Goal: Task Accomplishment & Management: Use online tool/utility

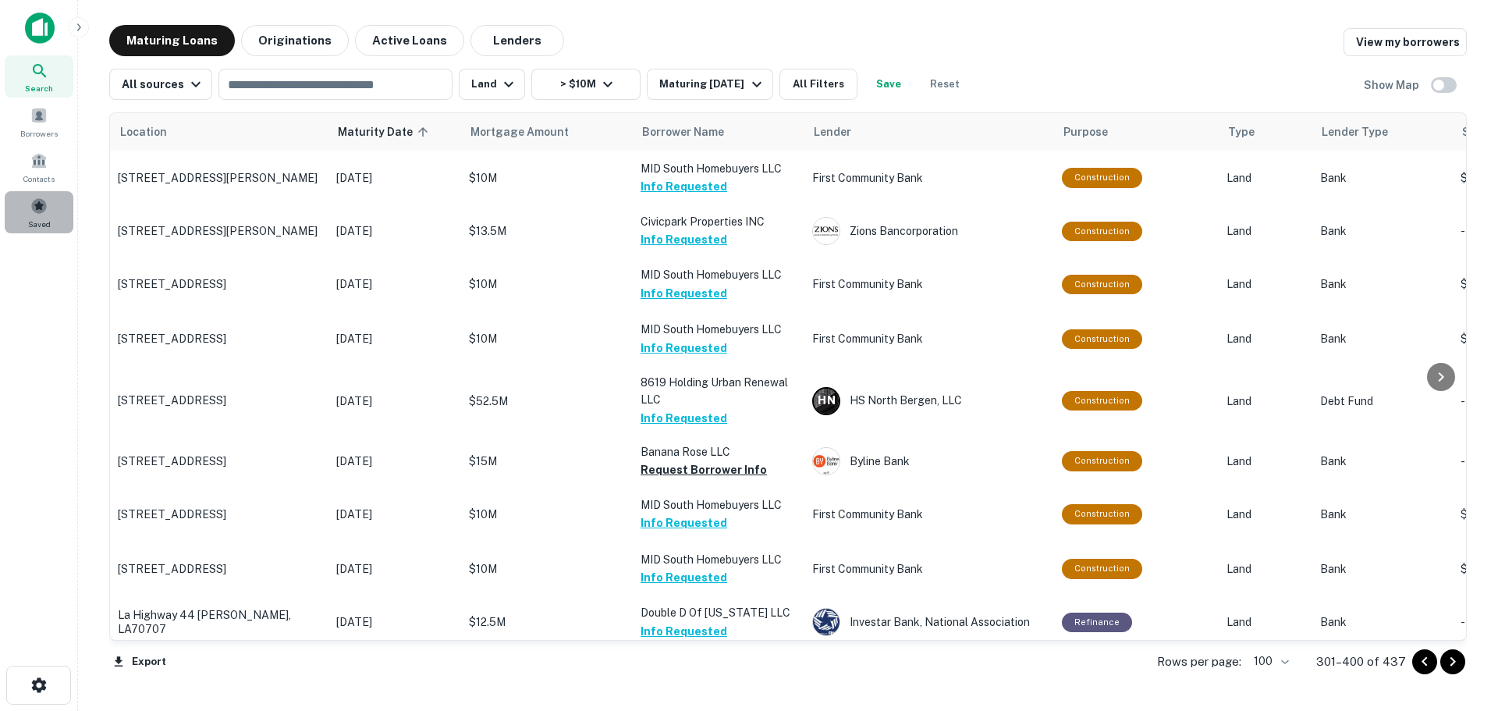
click at [37, 203] on span at bounding box center [38, 205] width 17 height 17
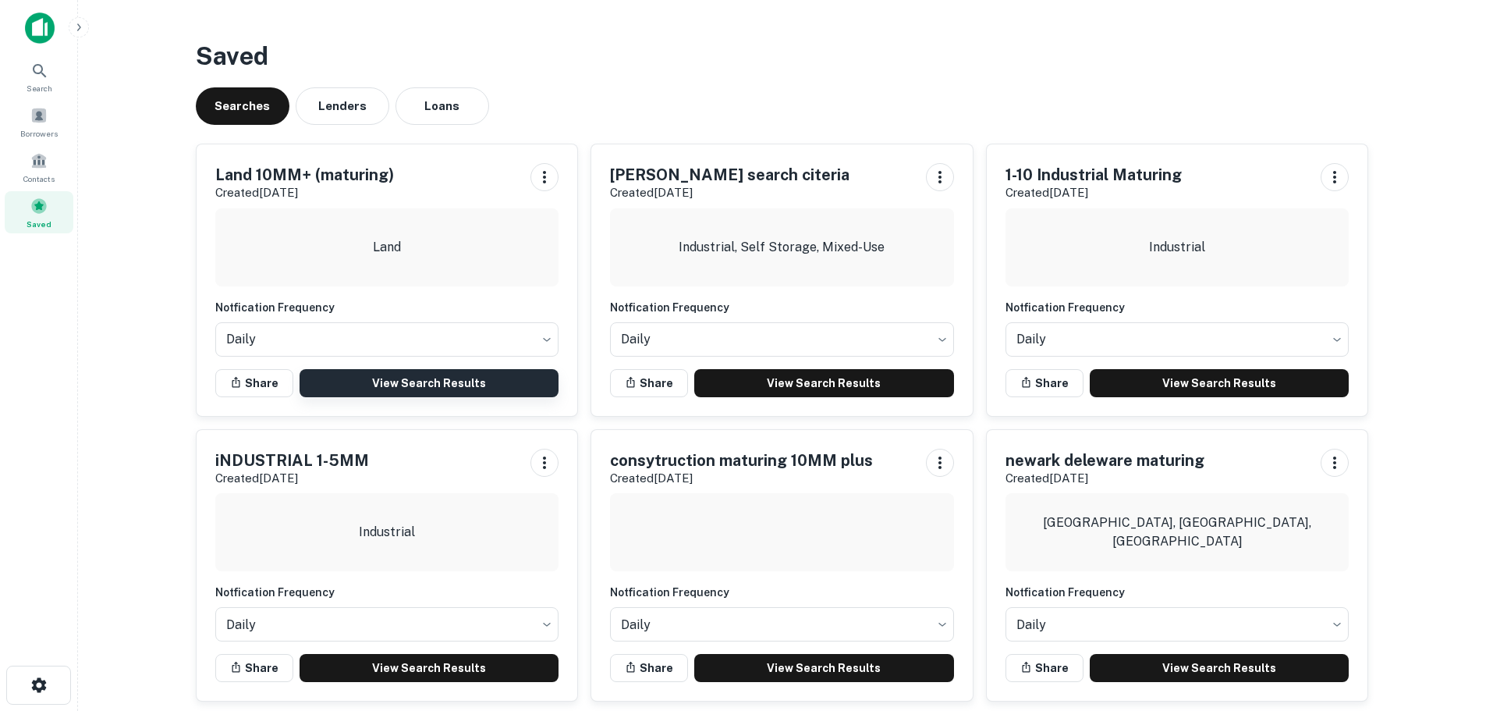
click at [324, 372] on link "View Search Results" at bounding box center [430, 383] width 260 height 28
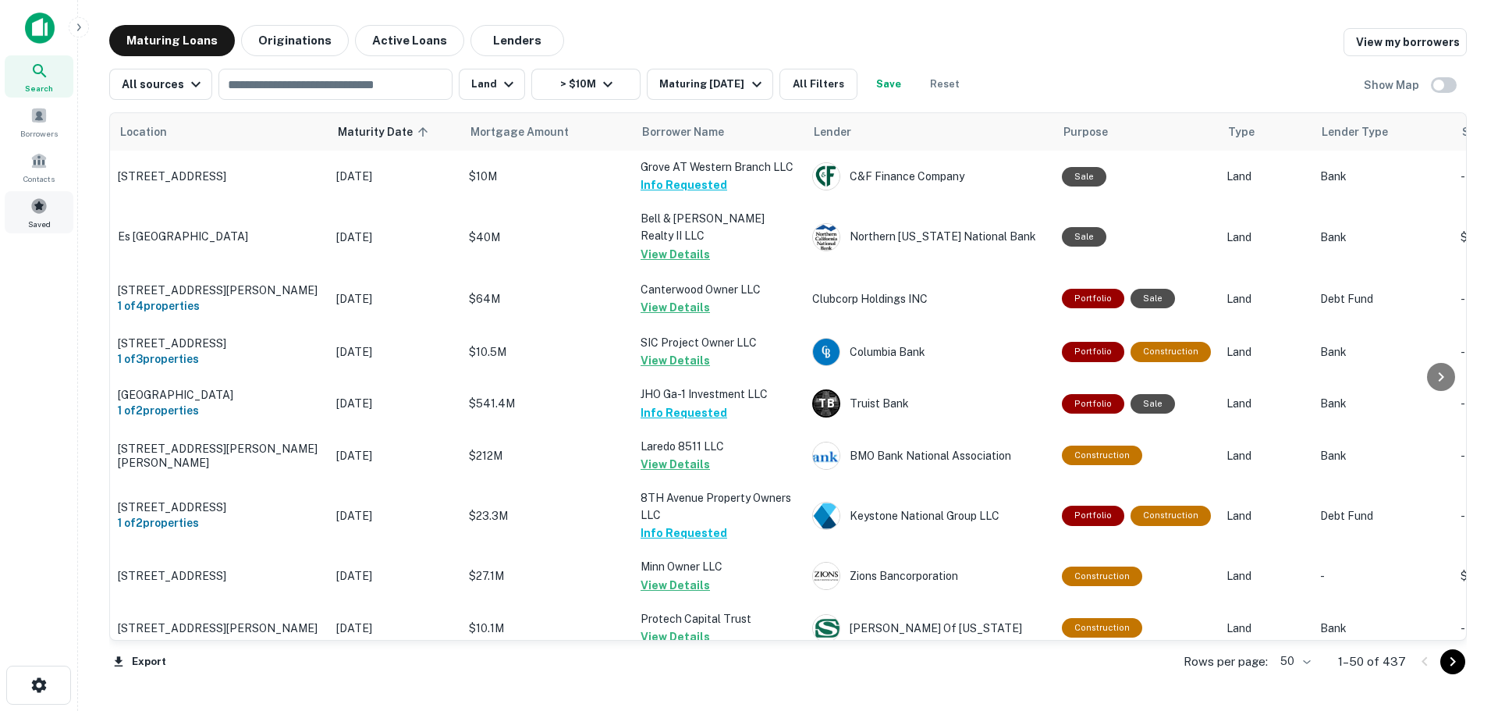
click at [37, 221] on span "Saved" at bounding box center [39, 224] width 23 height 12
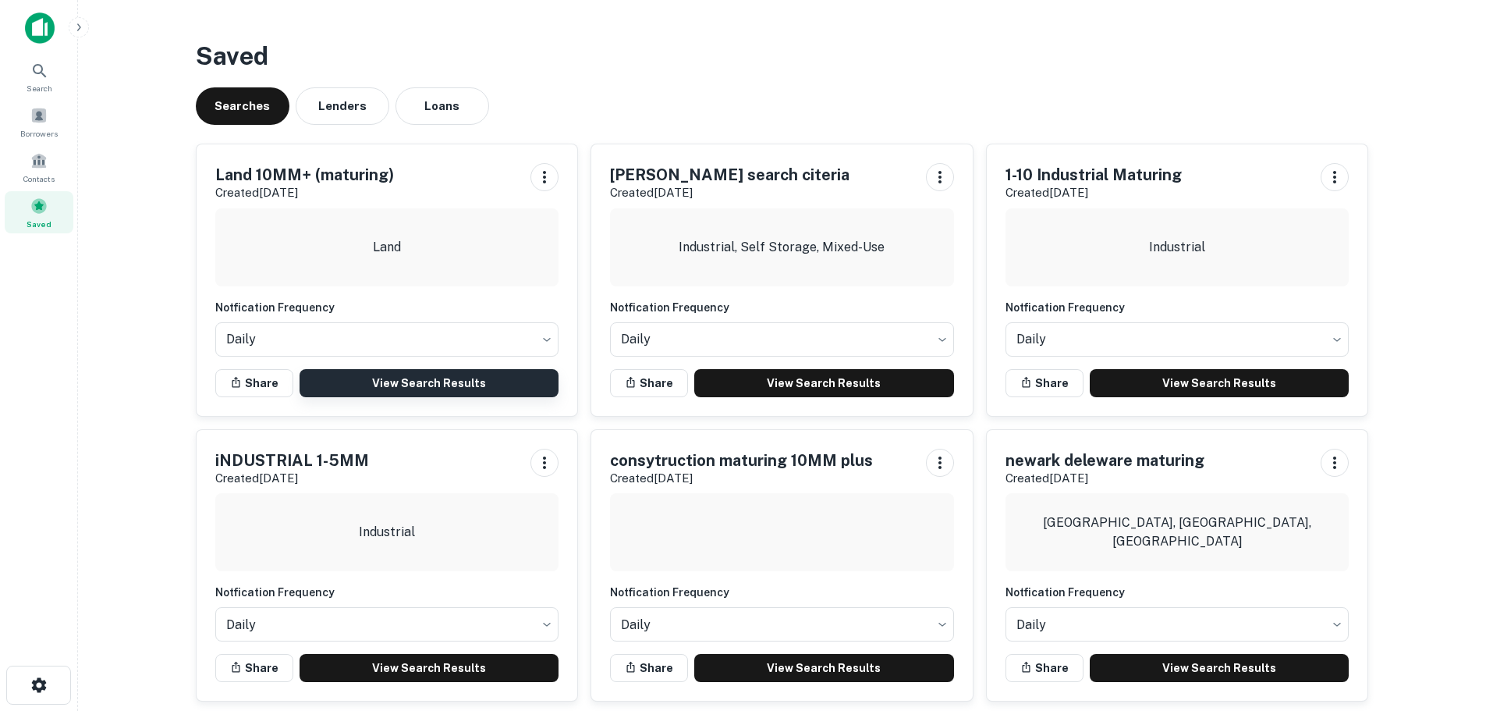
click at [453, 381] on link "View Search Results" at bounding box center [430, 383] width 260 height 28
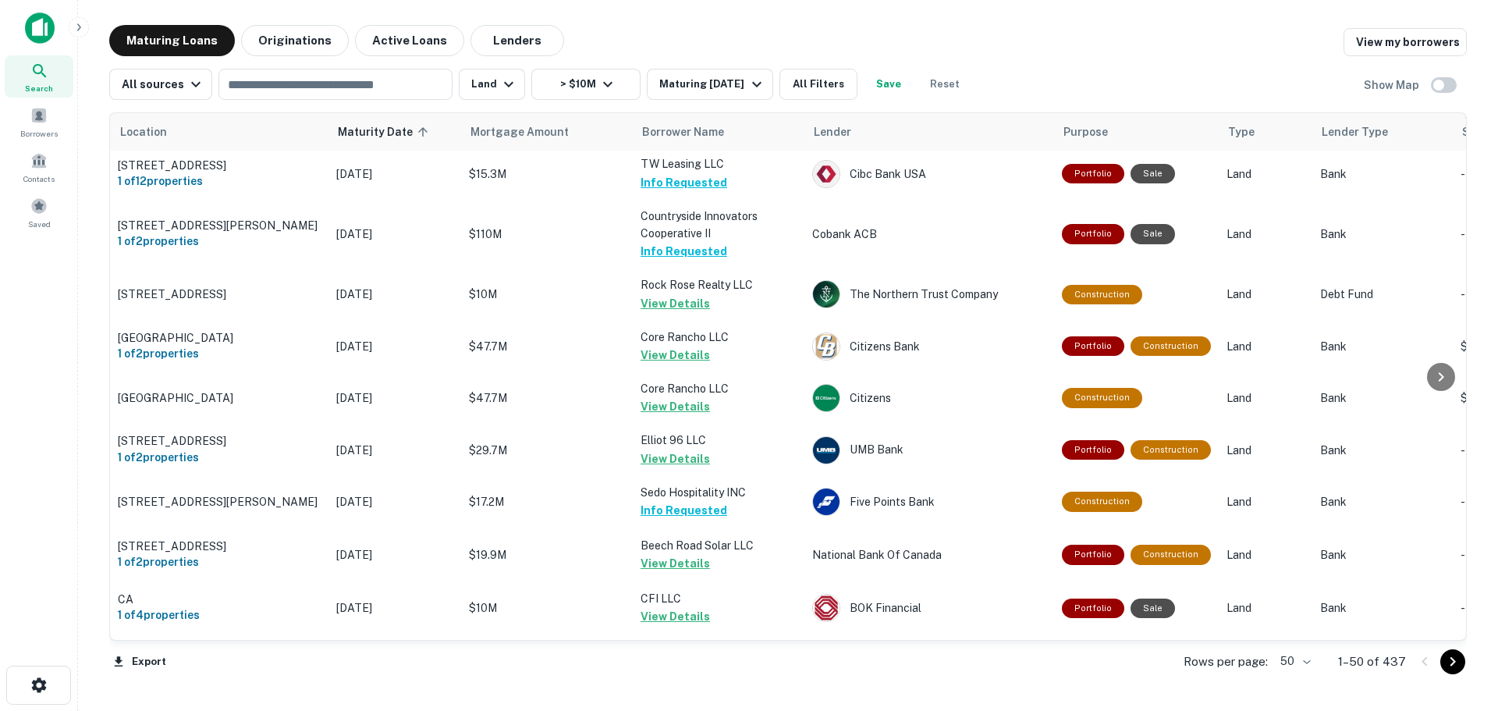
scroll to position [2255, 0]
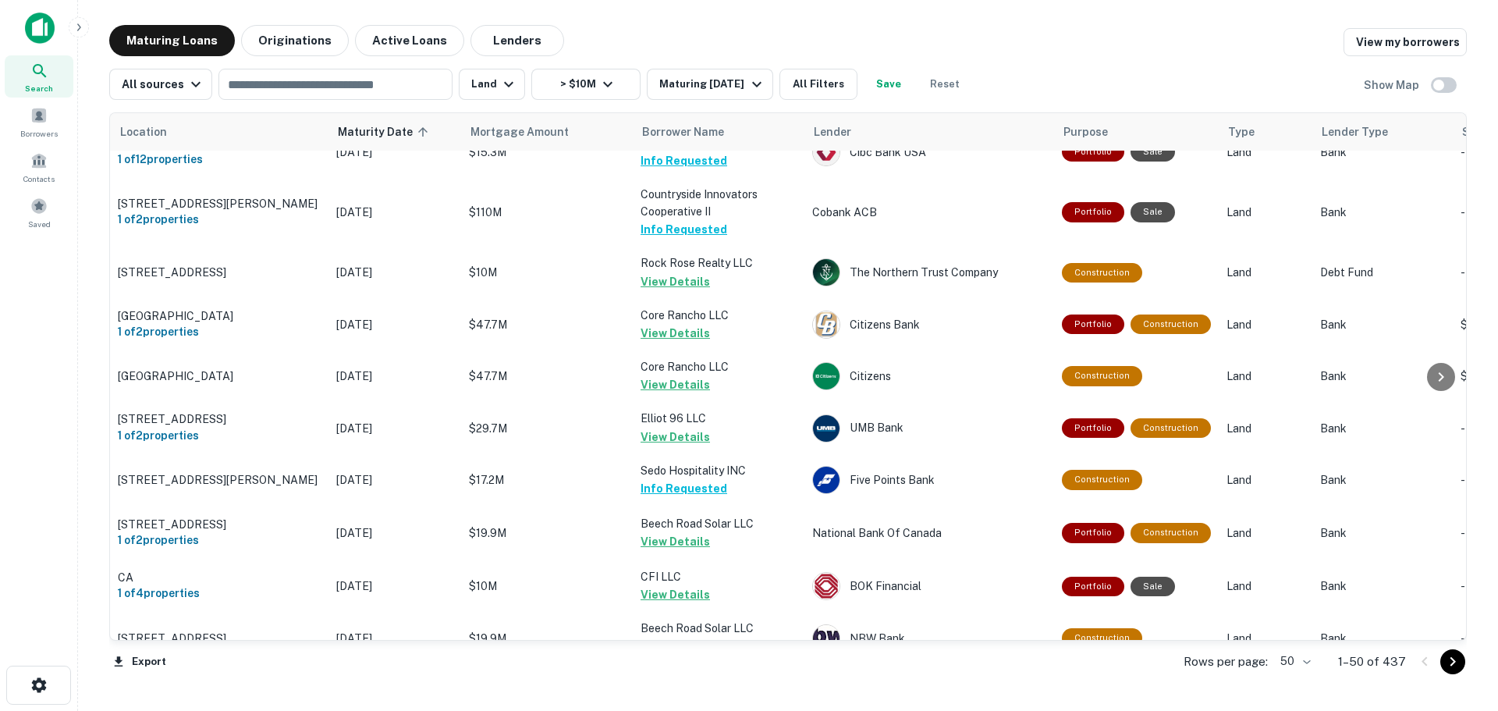
click at [1297, 660] on body "Search Borrowers Contacts Saved Maturing Loans Originations Active Loans Lender…" at bounding box center [749, 355] width 1498 height 711
click at [1296, 678] on li "100" at bounding box center [1297, 678] width 45 height 28
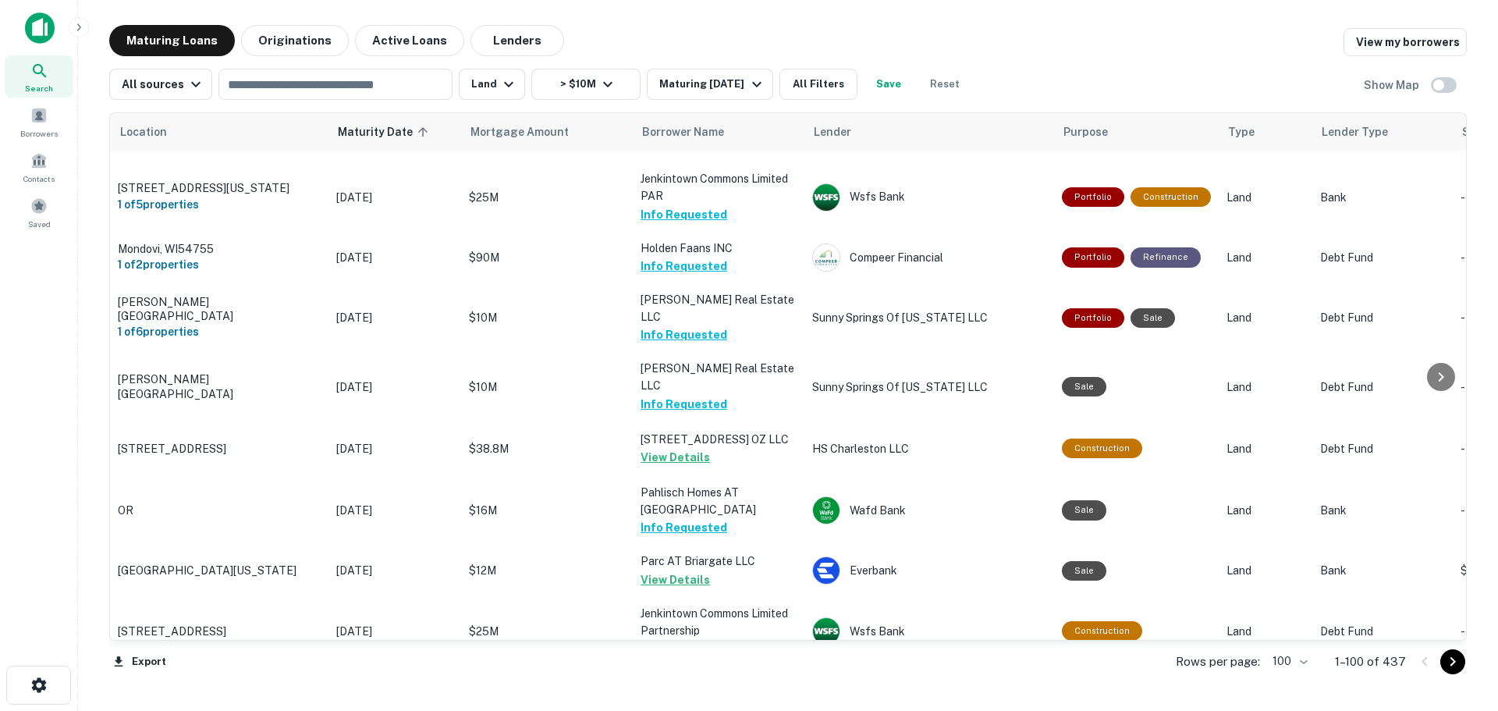
scroll to position [5121, 0]
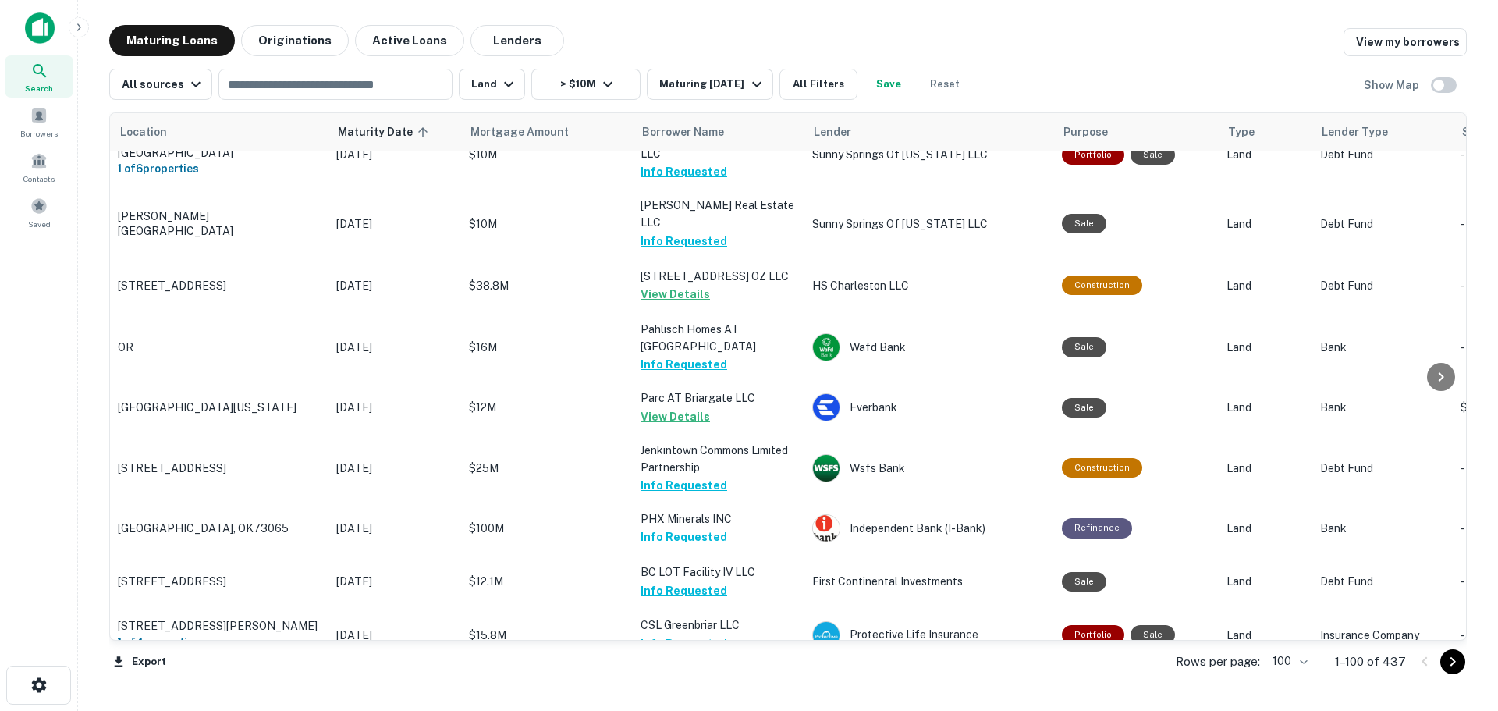
click at [1456, 662] on icon "Go to next page" at bounding box center [1452, 661] width 19 height 19
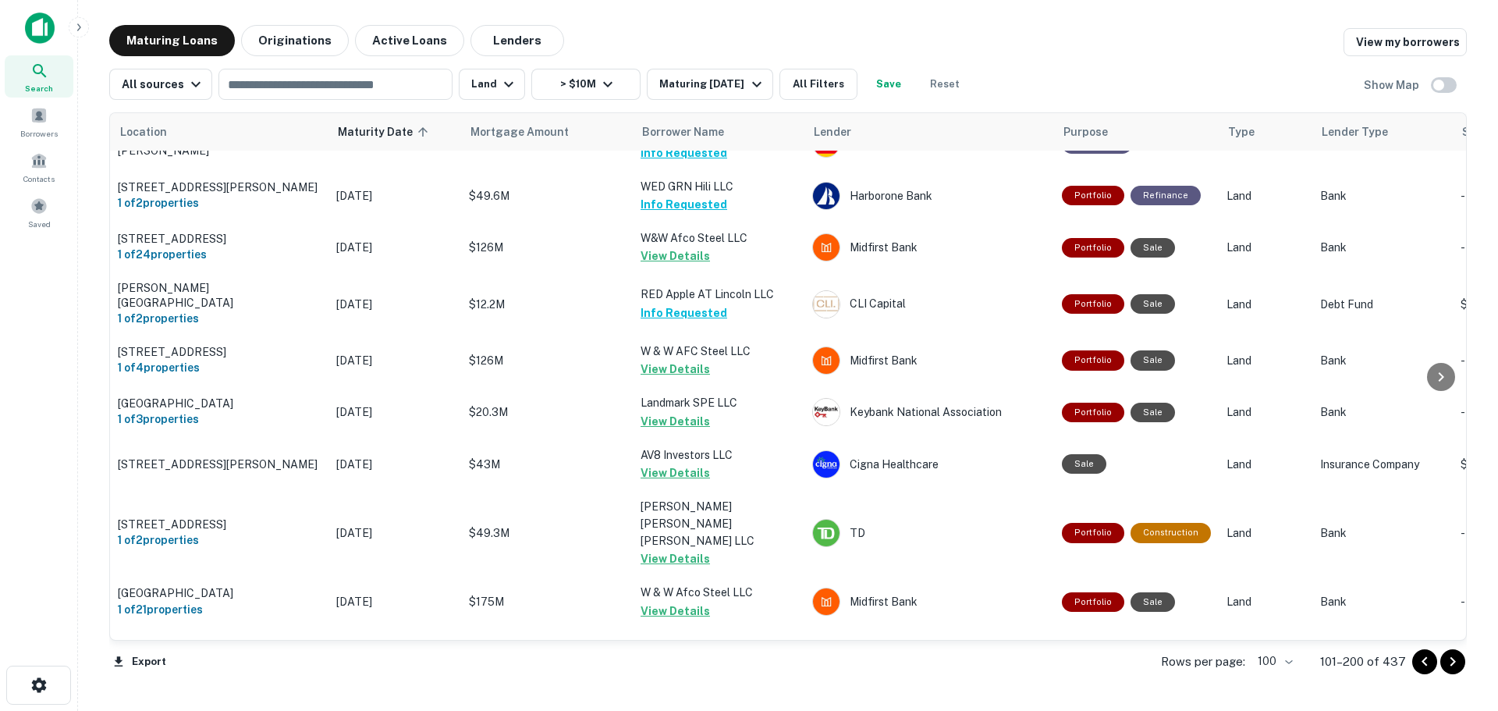
scroll to position [5078, 0]
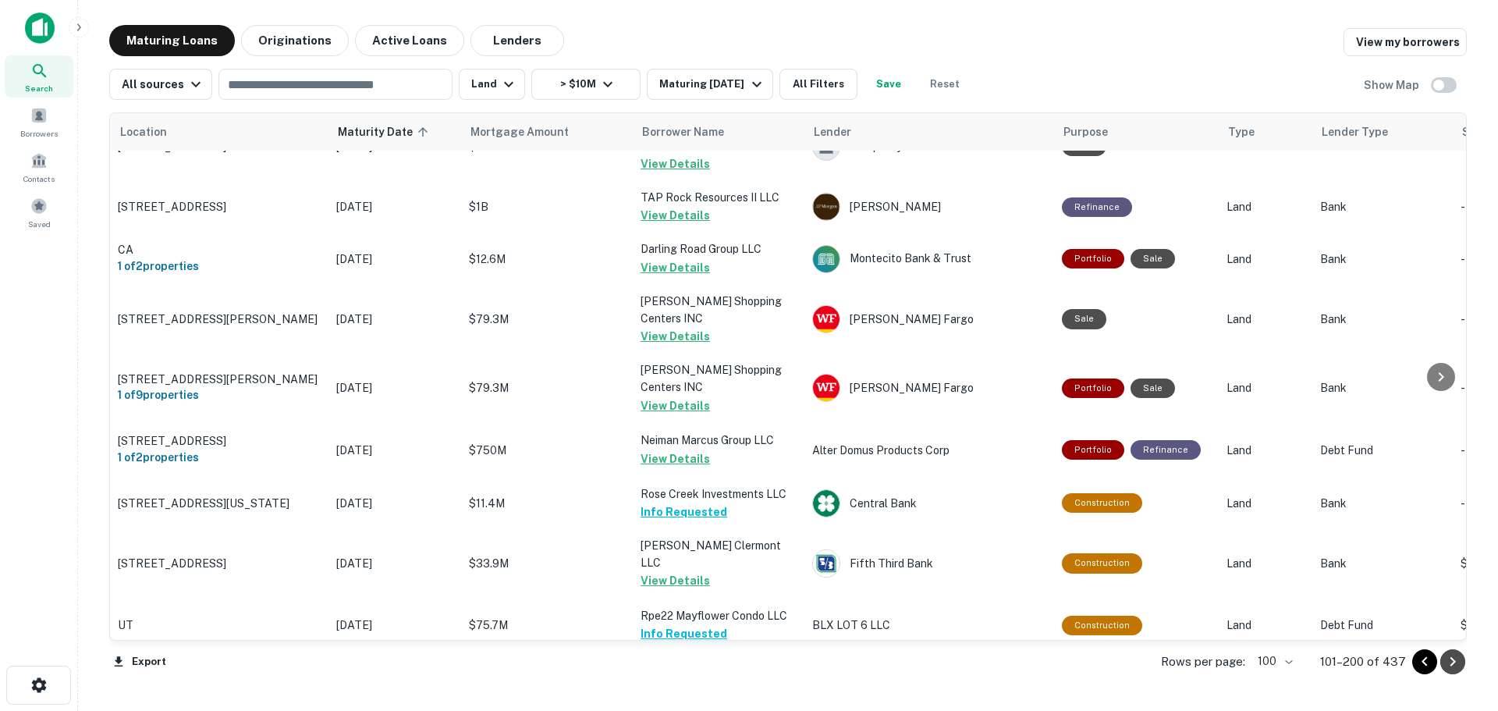
click at [1454, 658] on icon "Go to next page" at bounding box center [1452, 661] width 19 height 19
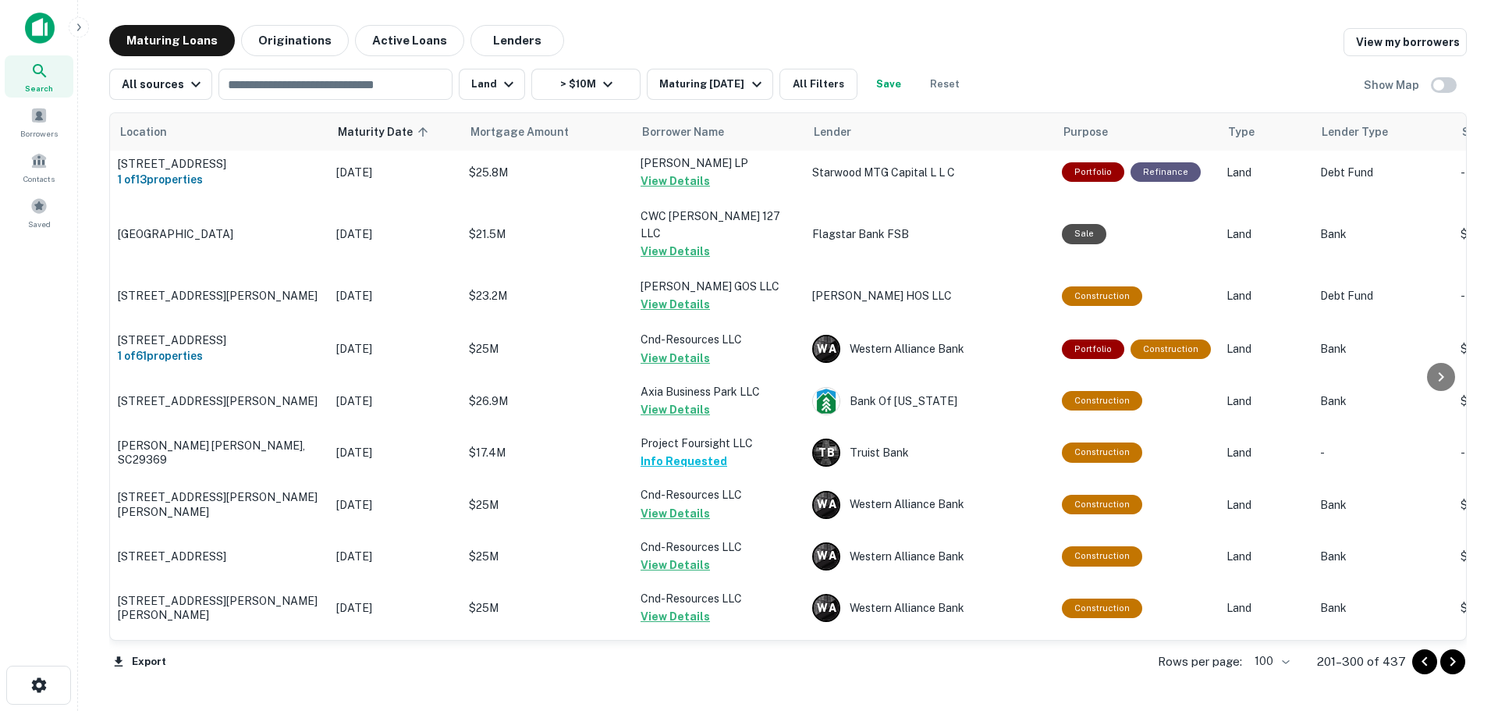
scroll to position [5035, 0]
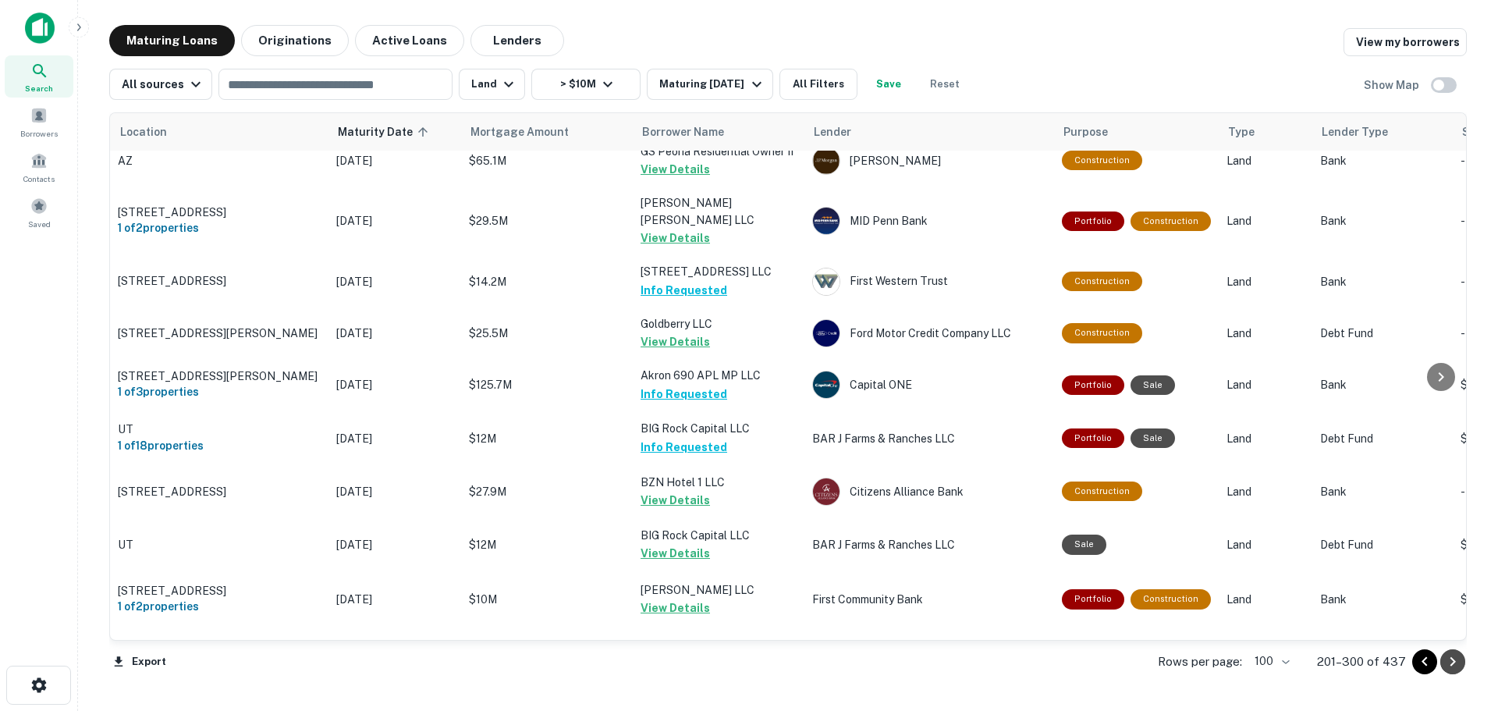
click at [1455, 667] on icon "Go to next page" at bounding box center [1452, 661] width 19 height 19
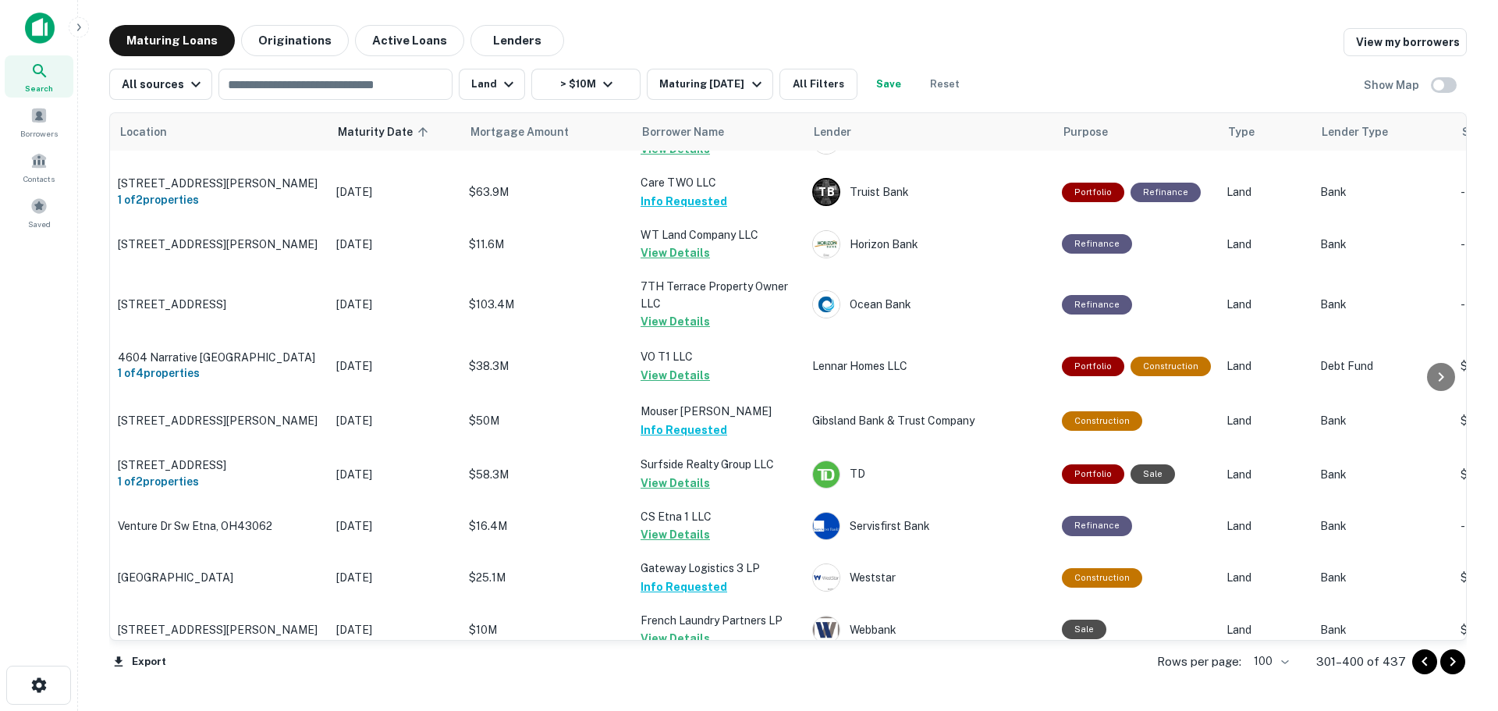
scroll to position [846, 0]
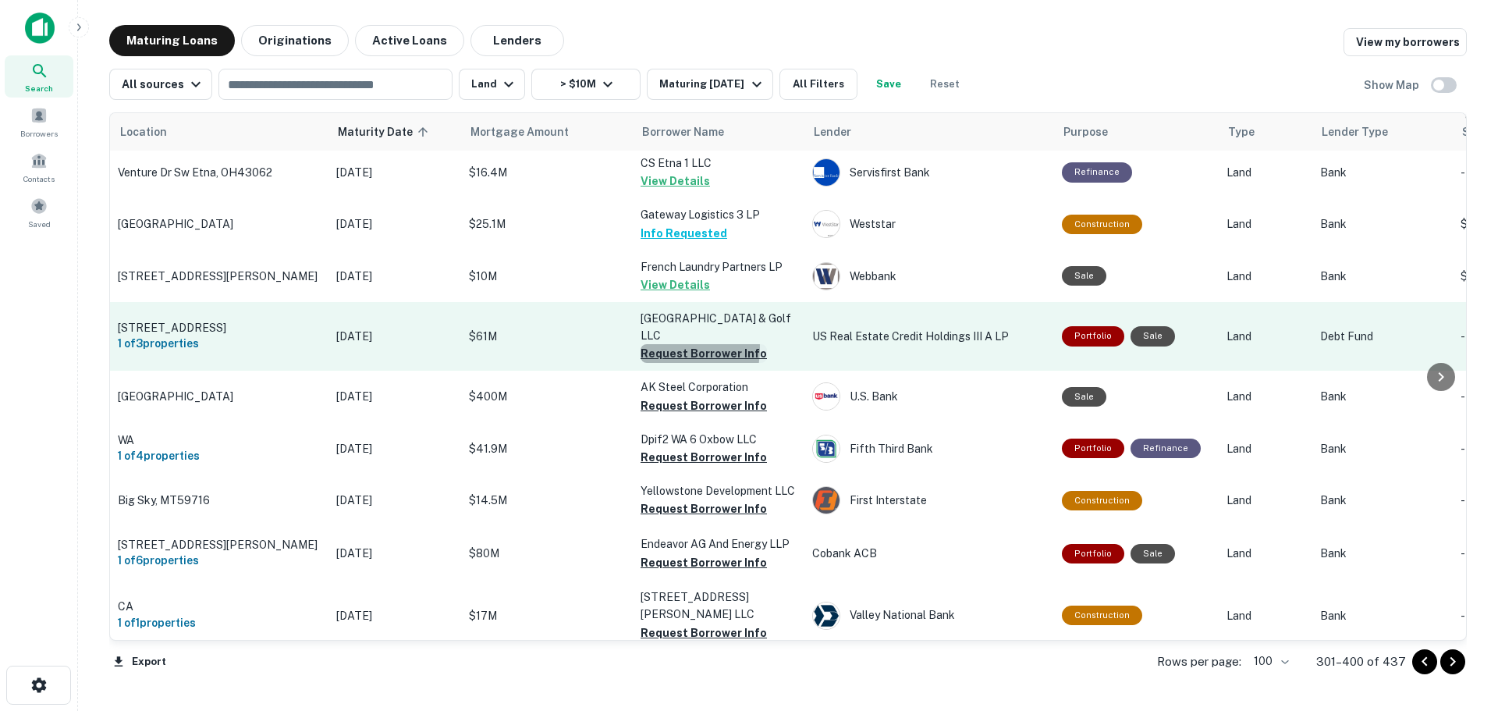
click at [659, 344] on button "Request Borrower Info" at bounding box center [703, 353] width 126 height 19
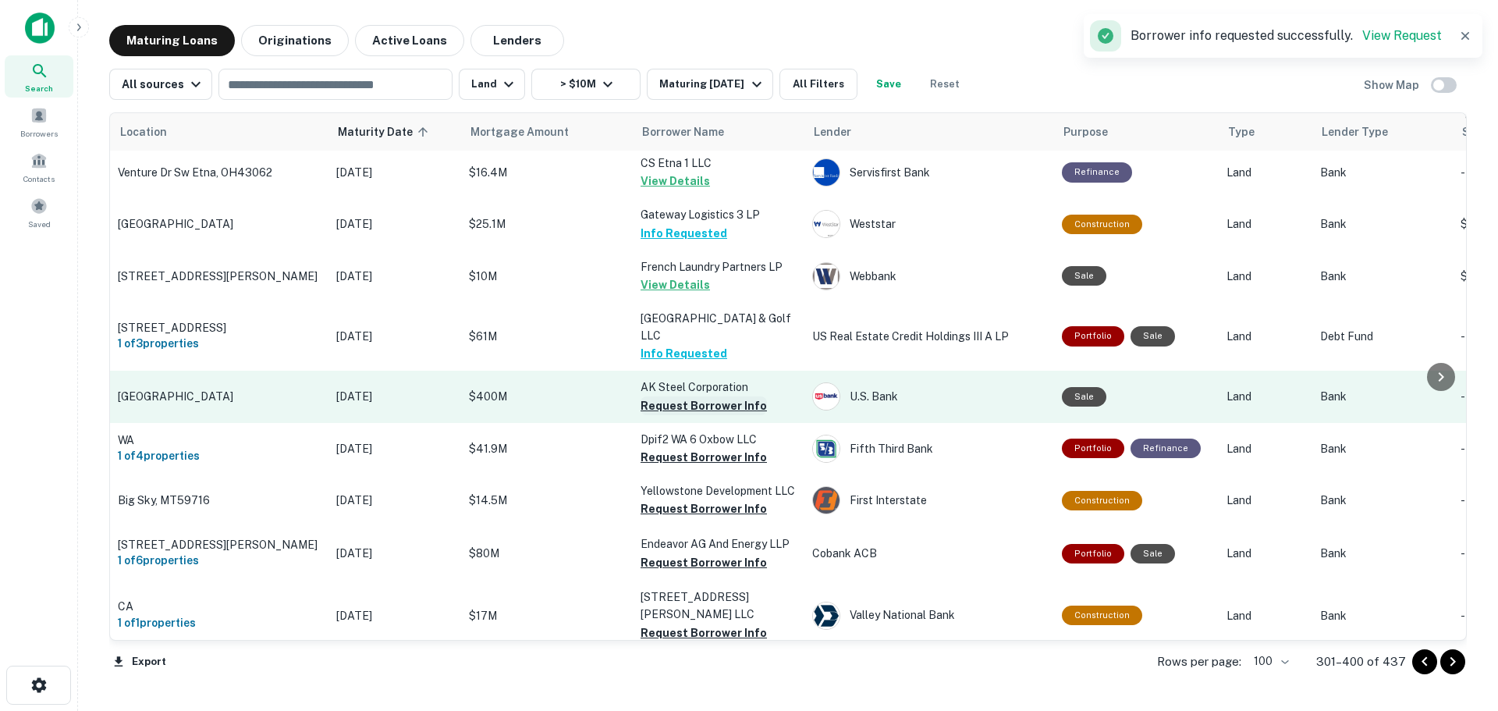
click at [675, 397] on button "Request Borrower Info" at bounding box center [703, 405] width 126 height 19
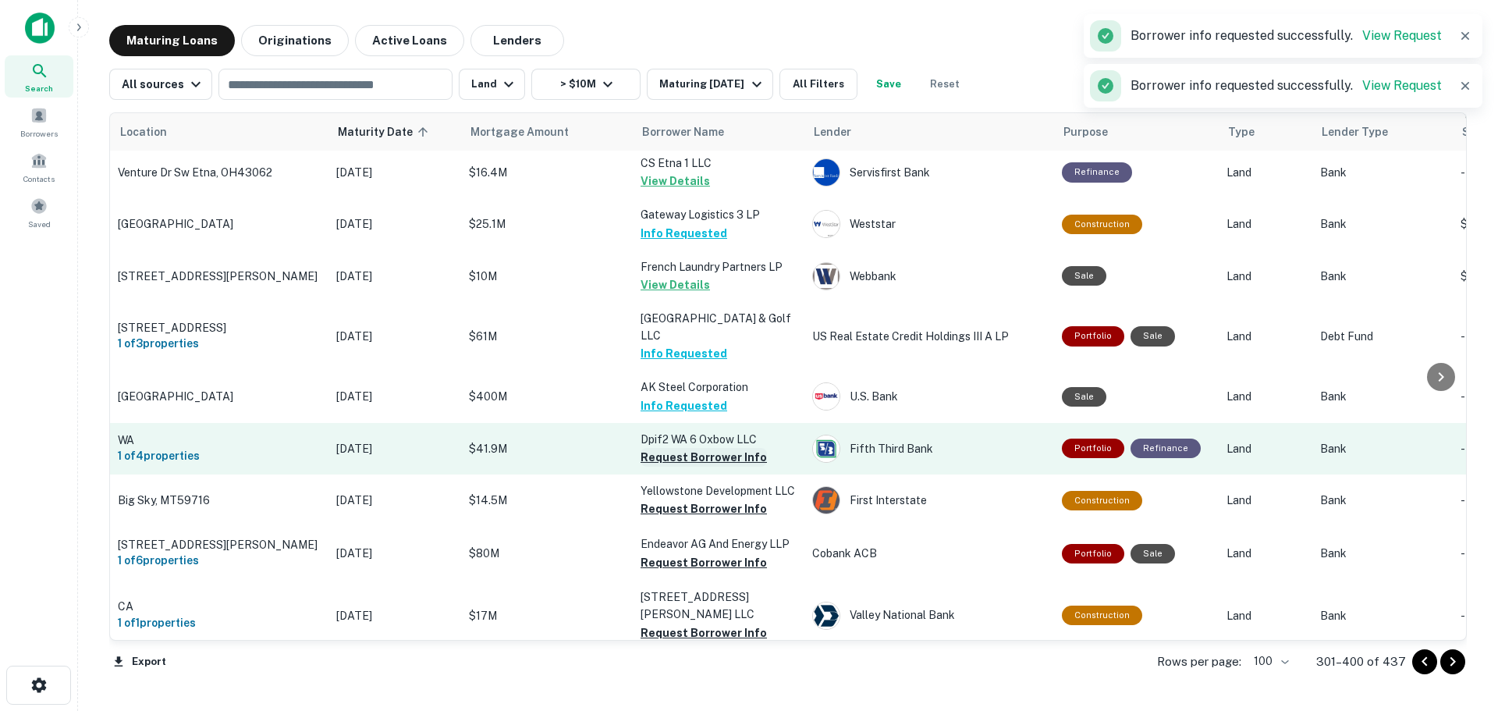
click at [677, 448] on button "Request Borrower Info" at bounding box center [703, 457] width 126 height 19
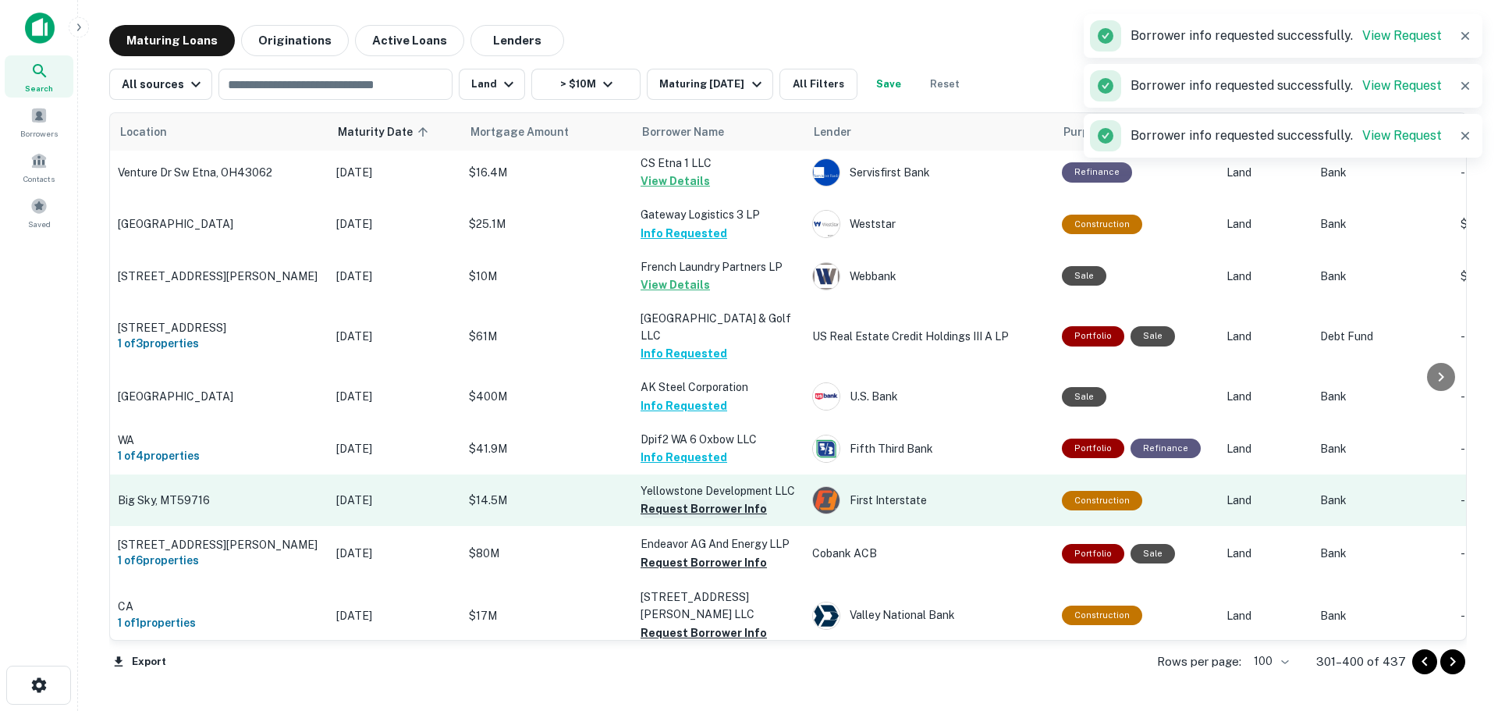
click at [676, 499] on button "Request Borrower Info" at bounding box center [703, 508] width 126 height 19
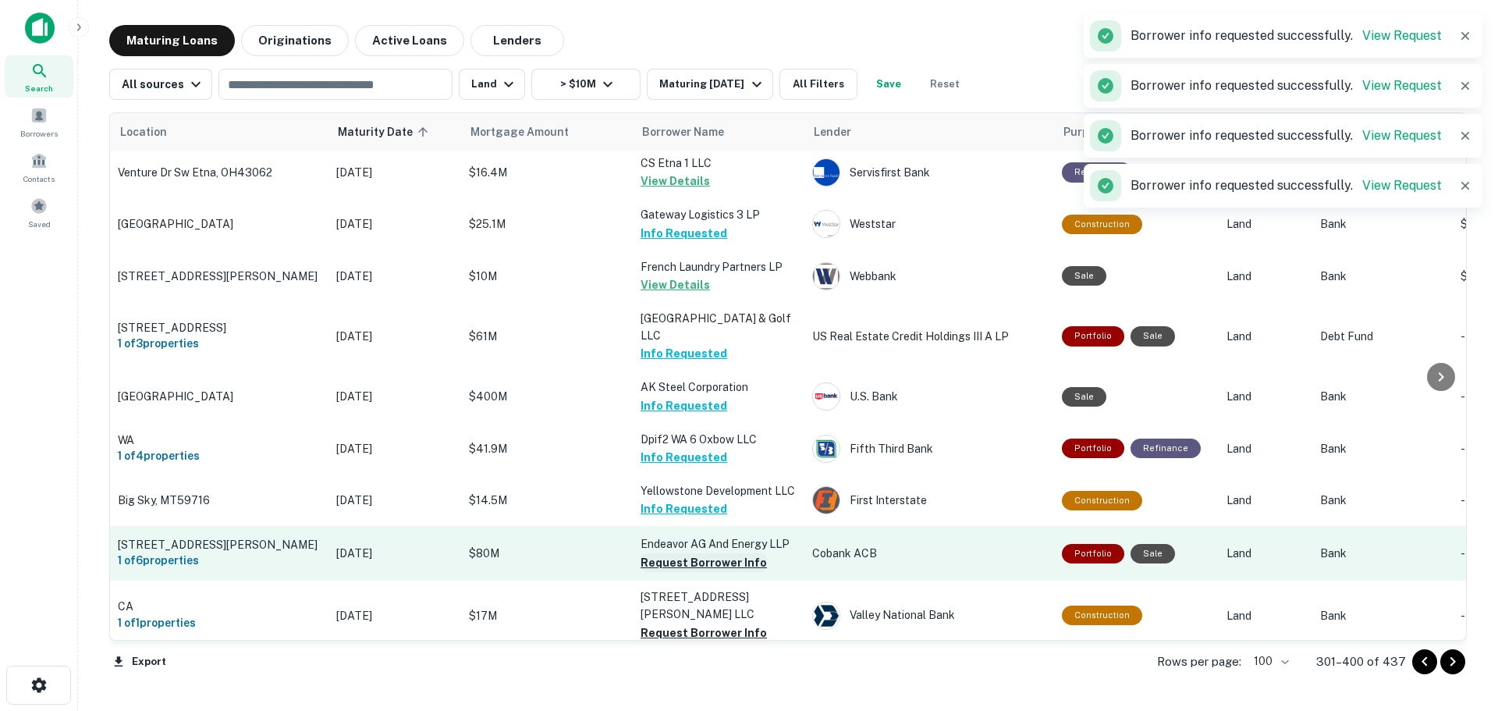
scroll to position [1002, 0]
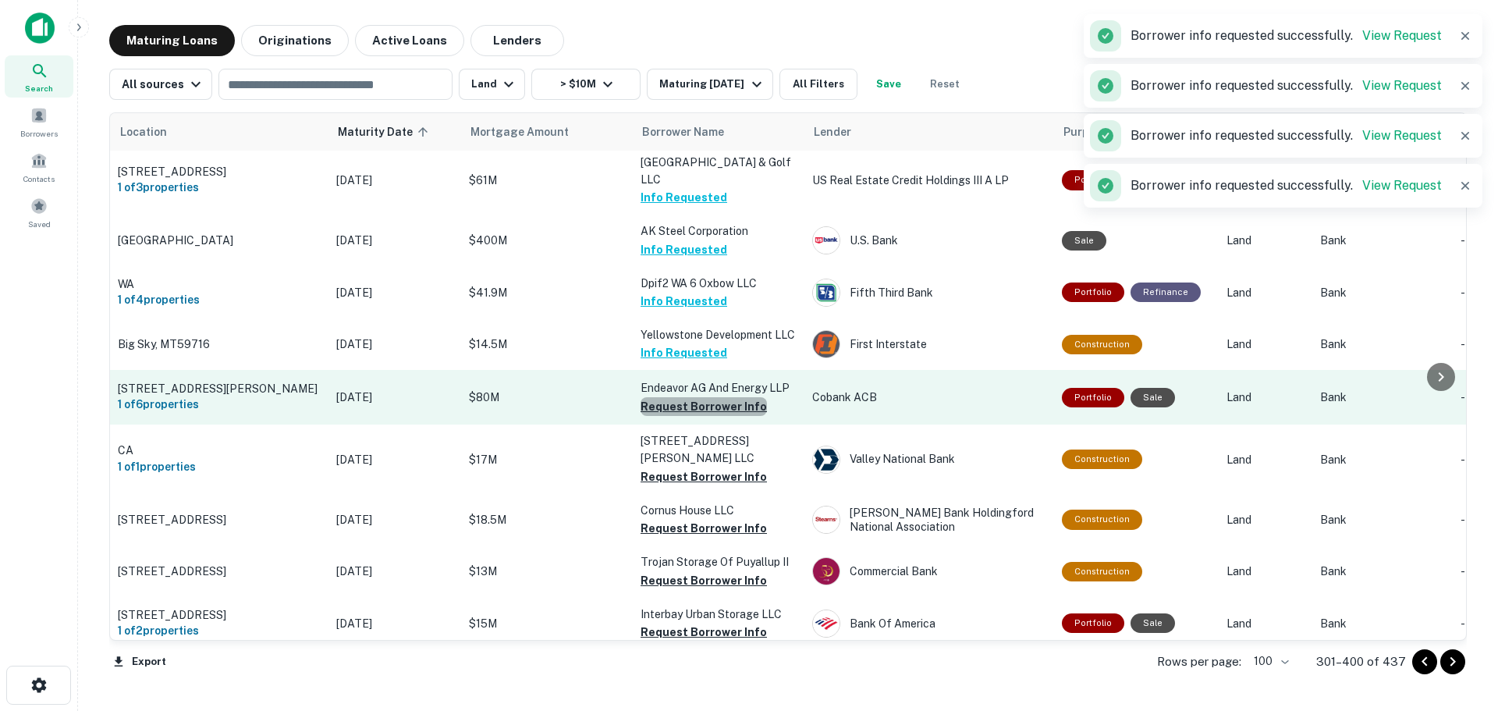
drag, startPoint x: 710, startPoint y: 391, endPoint x: 716, endPoint y: 406, distance: 16.1
click at [710, 397] on button "Request Borrower Info" at bounding box center [703, 406] width 126 height 19
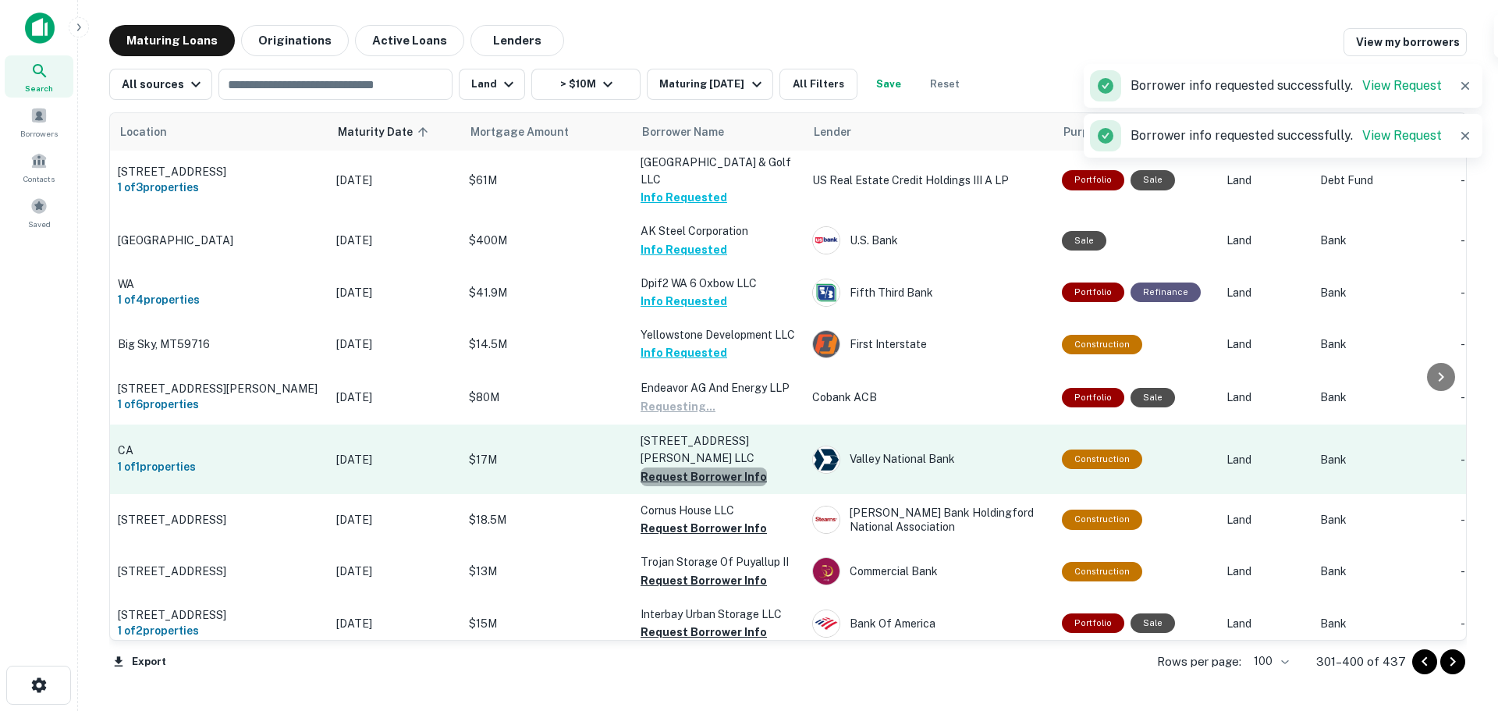
click at [718, 467] on button "Request Borrower Info" at bounding box center [703, 476] width 126 height 19
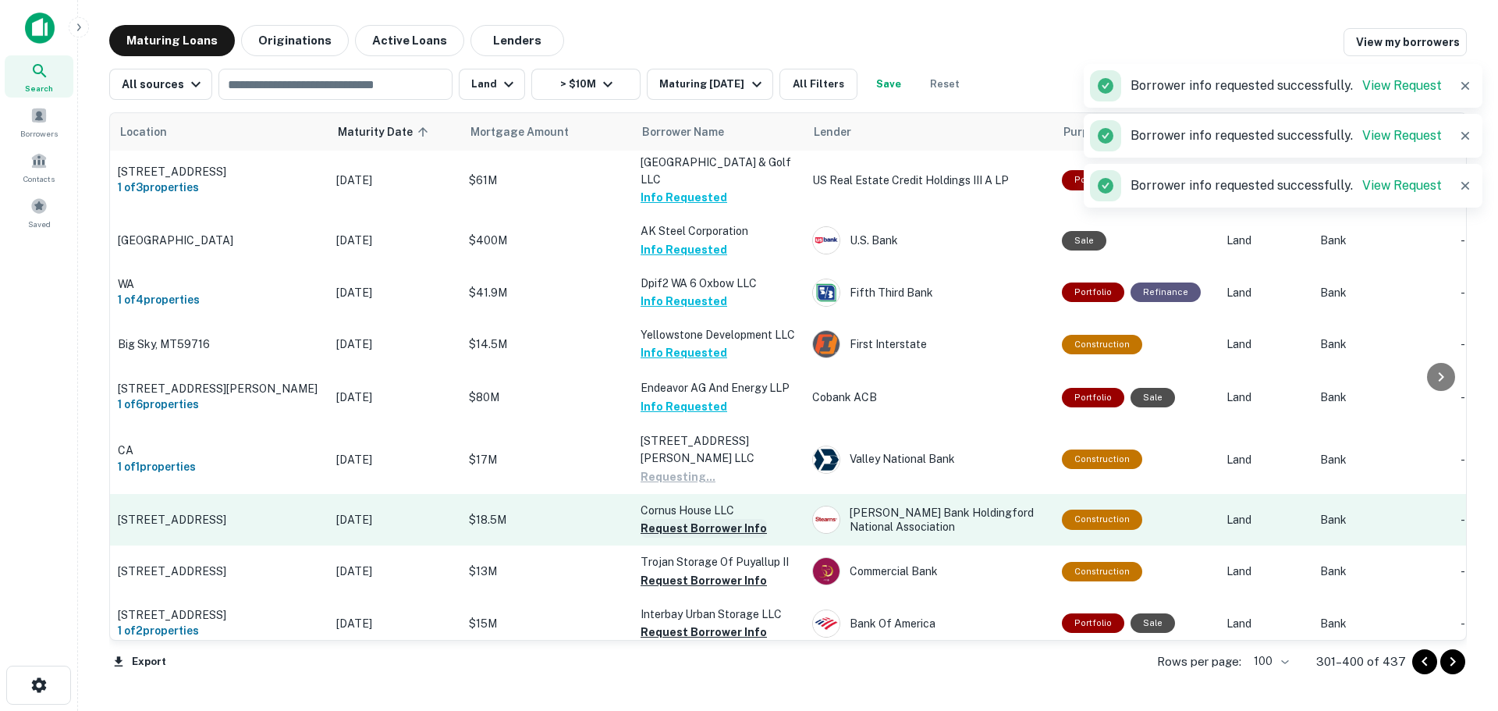
click at [723, 519] on button "Request Borrower Info" at bounding box center [703, 528] width 126 height 19
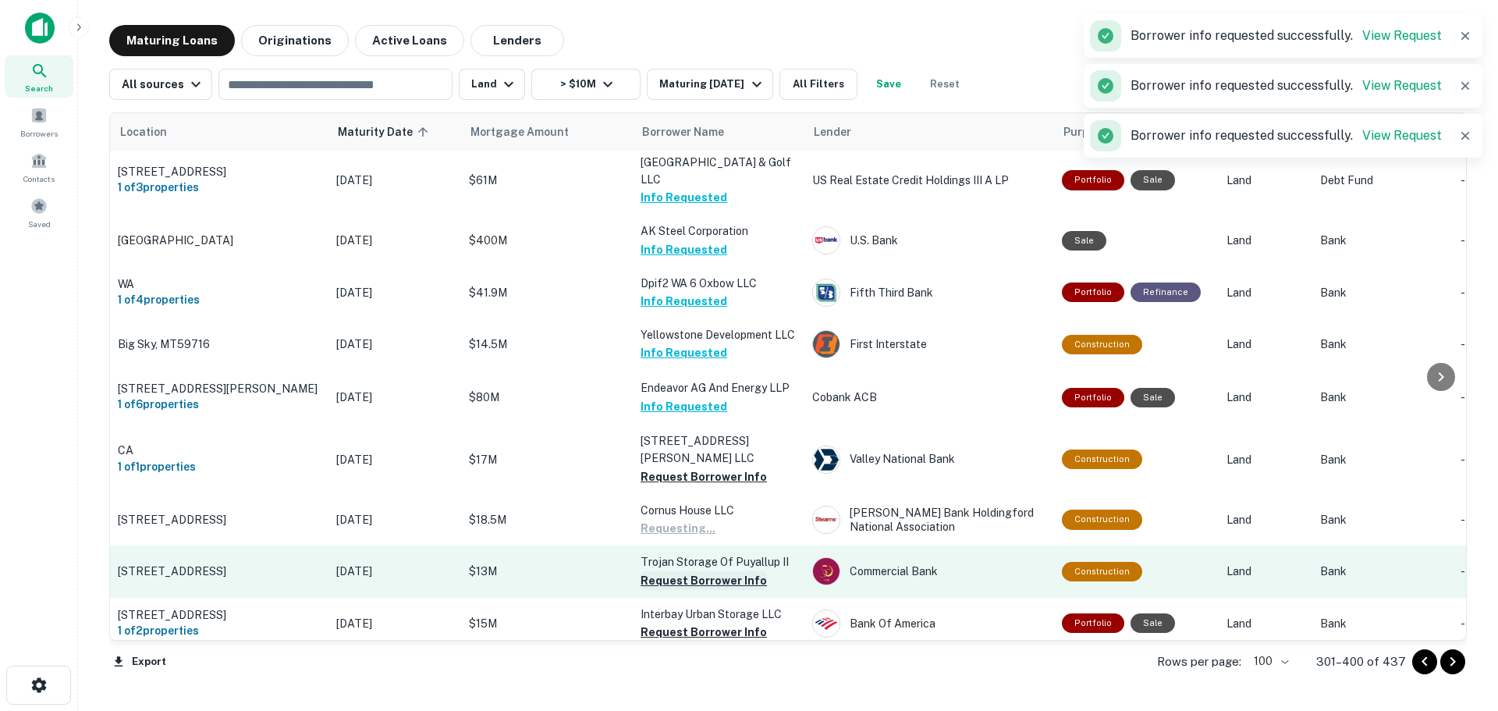
click at [732, 571] on button "Request Borrower Info" at bounding box center [703, 580] width 126 height 19
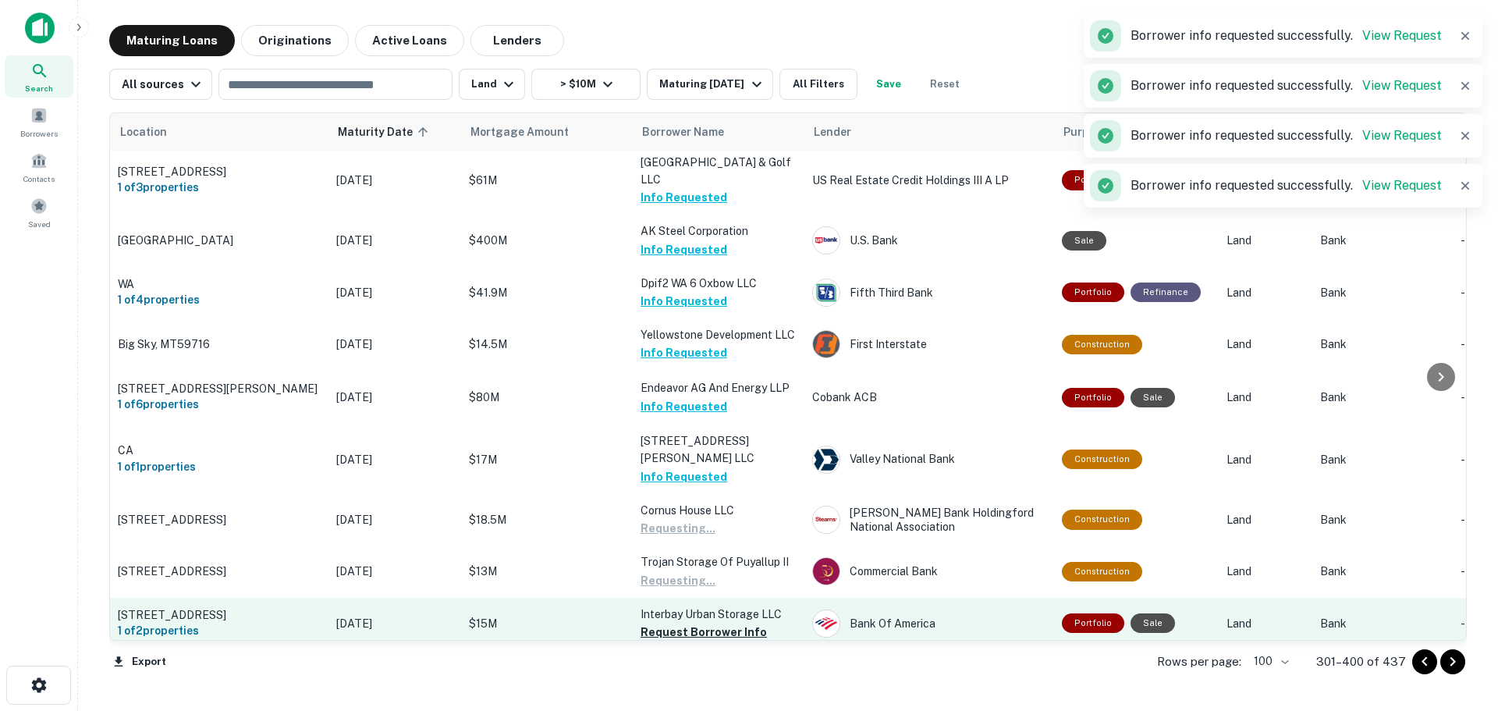
scroll to position [1158, 0]
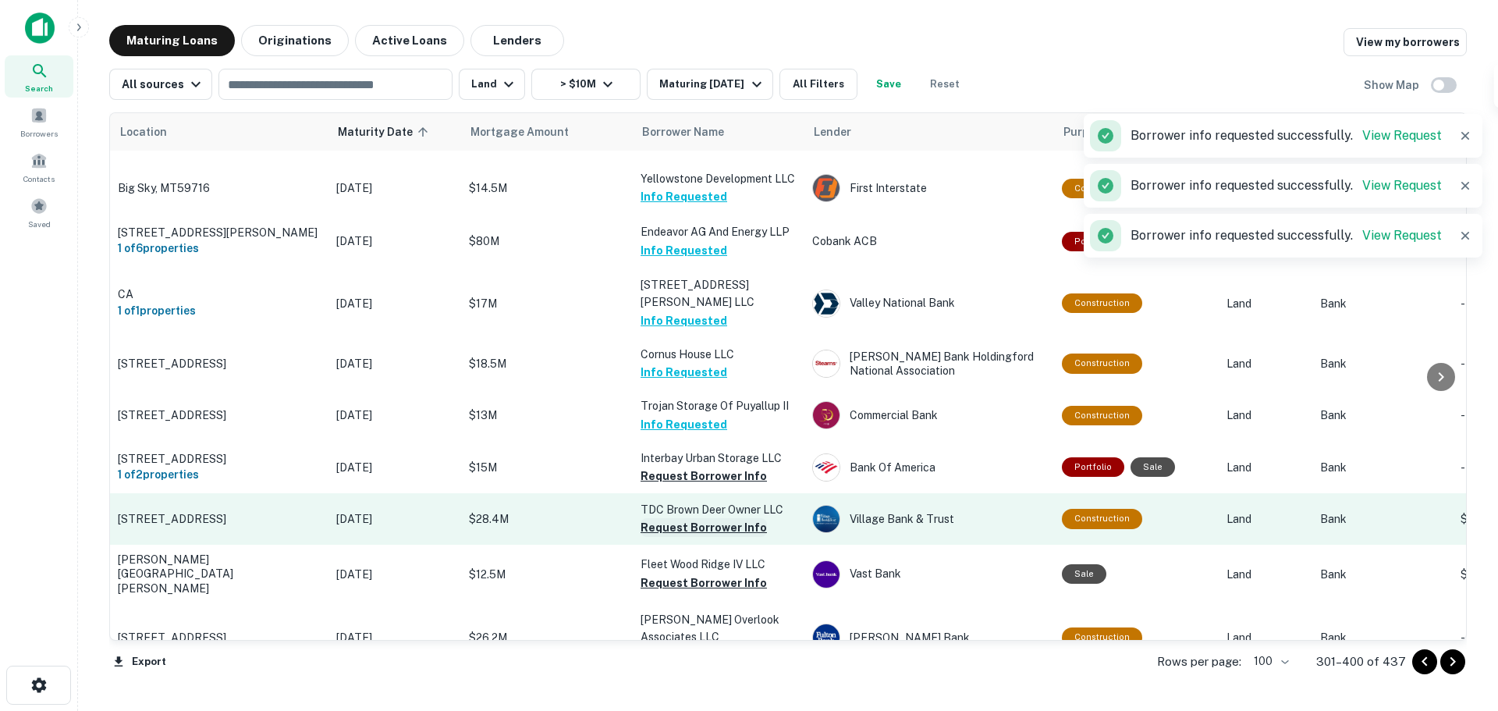
click at [726, 466] on button "Request Borrower Info" at bounding box center [703, 475] width 126 height 19
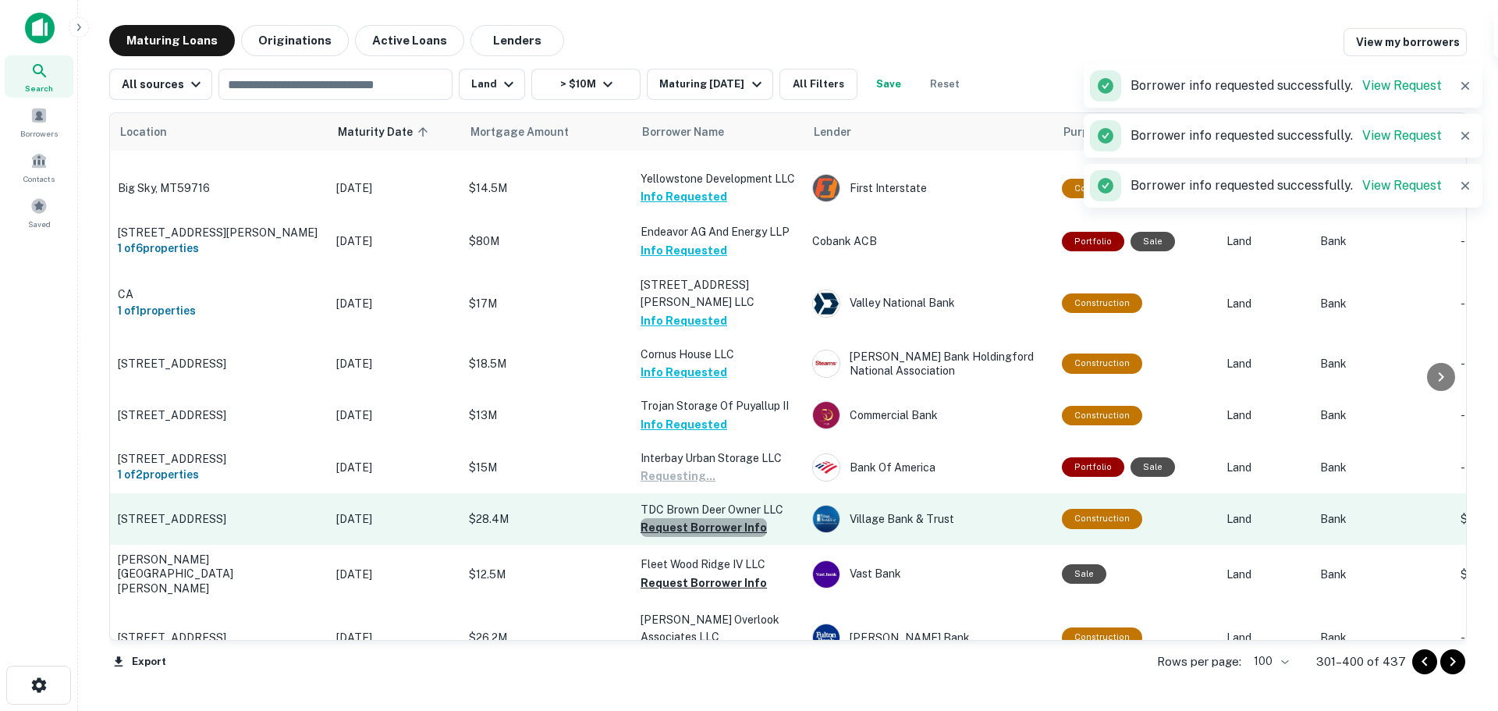
click at [736, 518] on button "Request Borrower Info" at bounding box center [703, 527] width 126 height 19
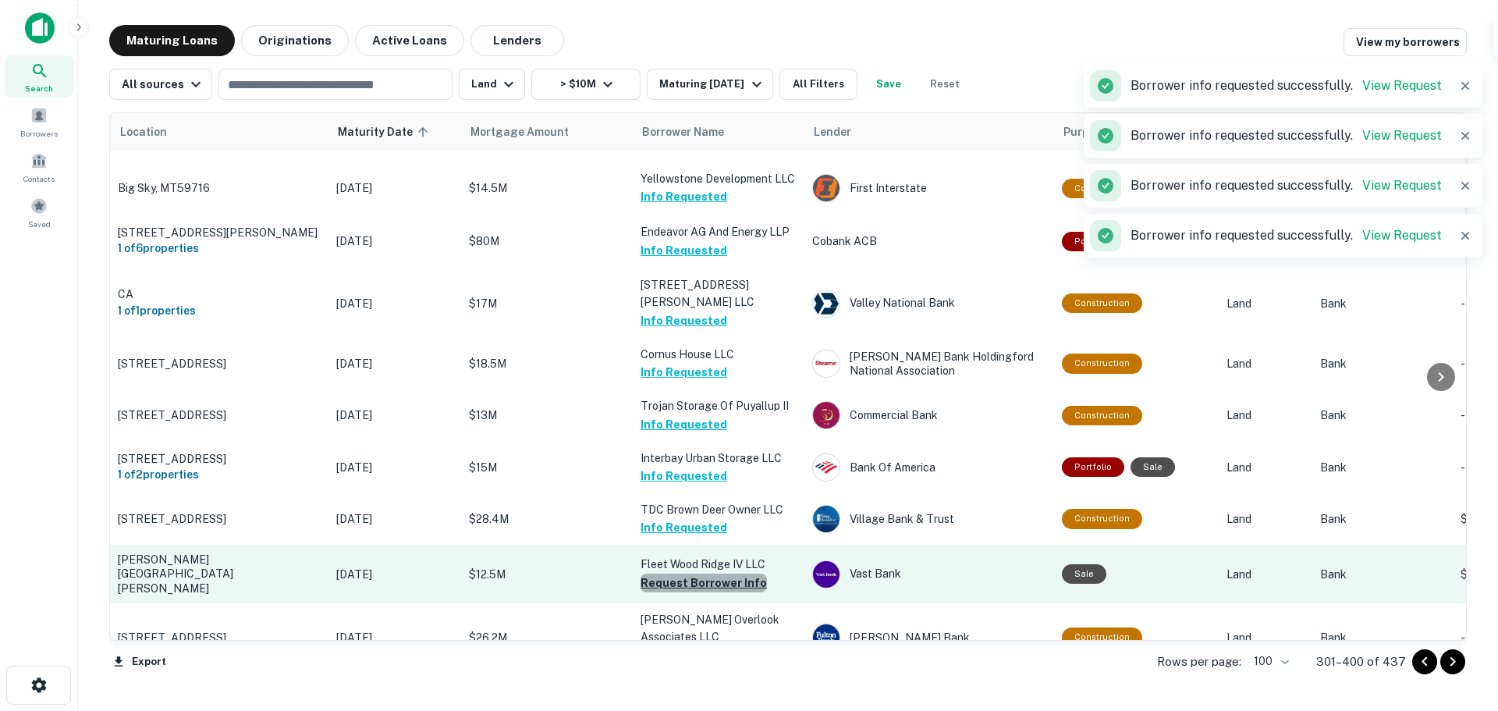
click at [741, 573] on button "Request Borrower Info" at bounding box center [703, 582] width 126 height 19
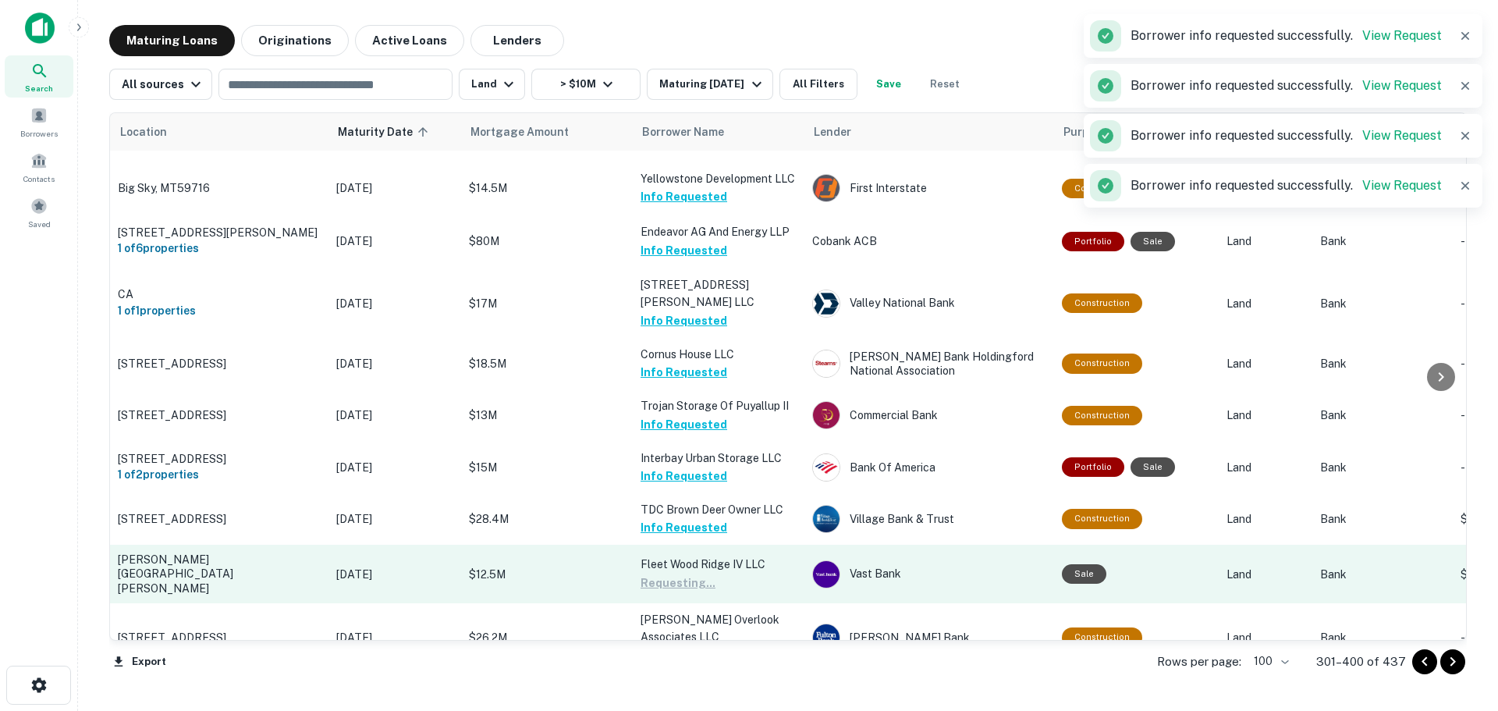
scroll to position [1548, 0]
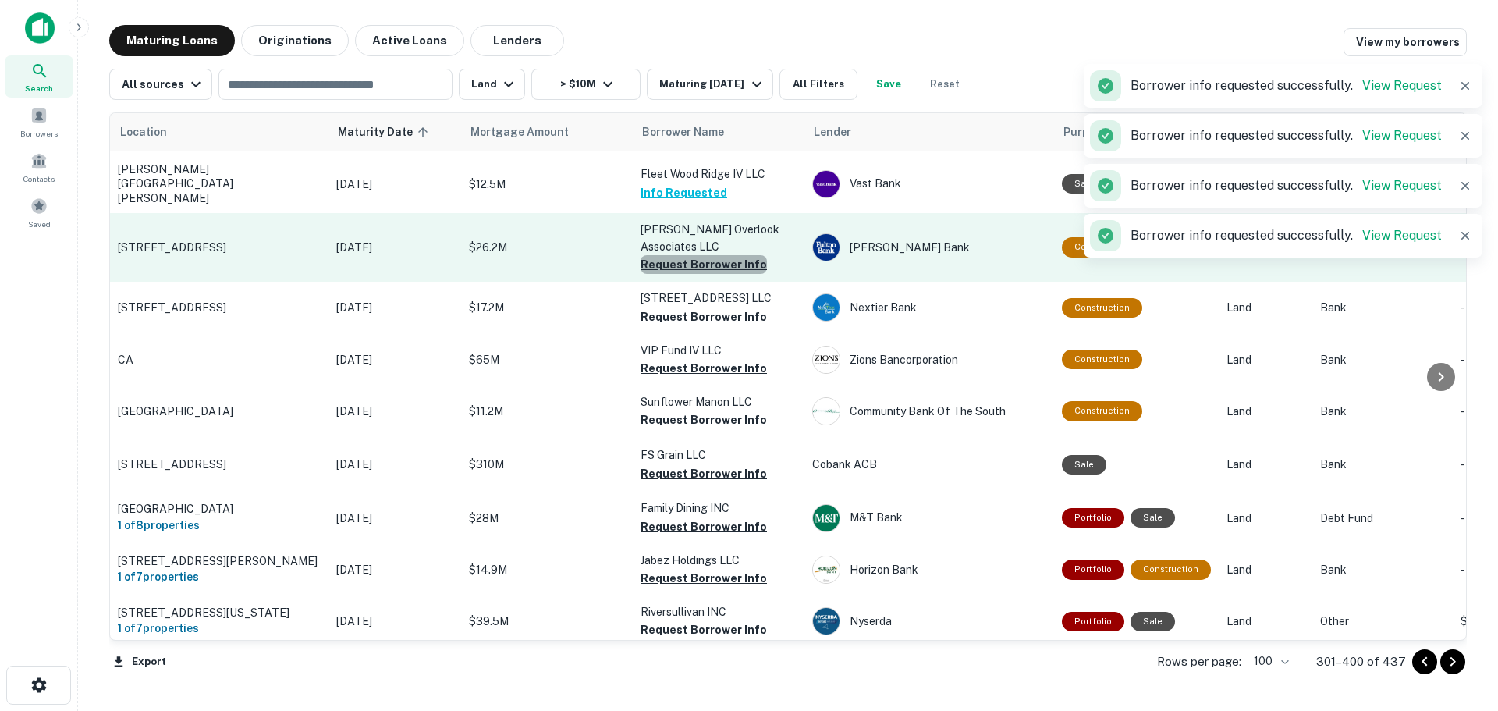
click at [722, 255] on button "Request Borrower Info" at bounding box center [703, 264] width 126 height 19
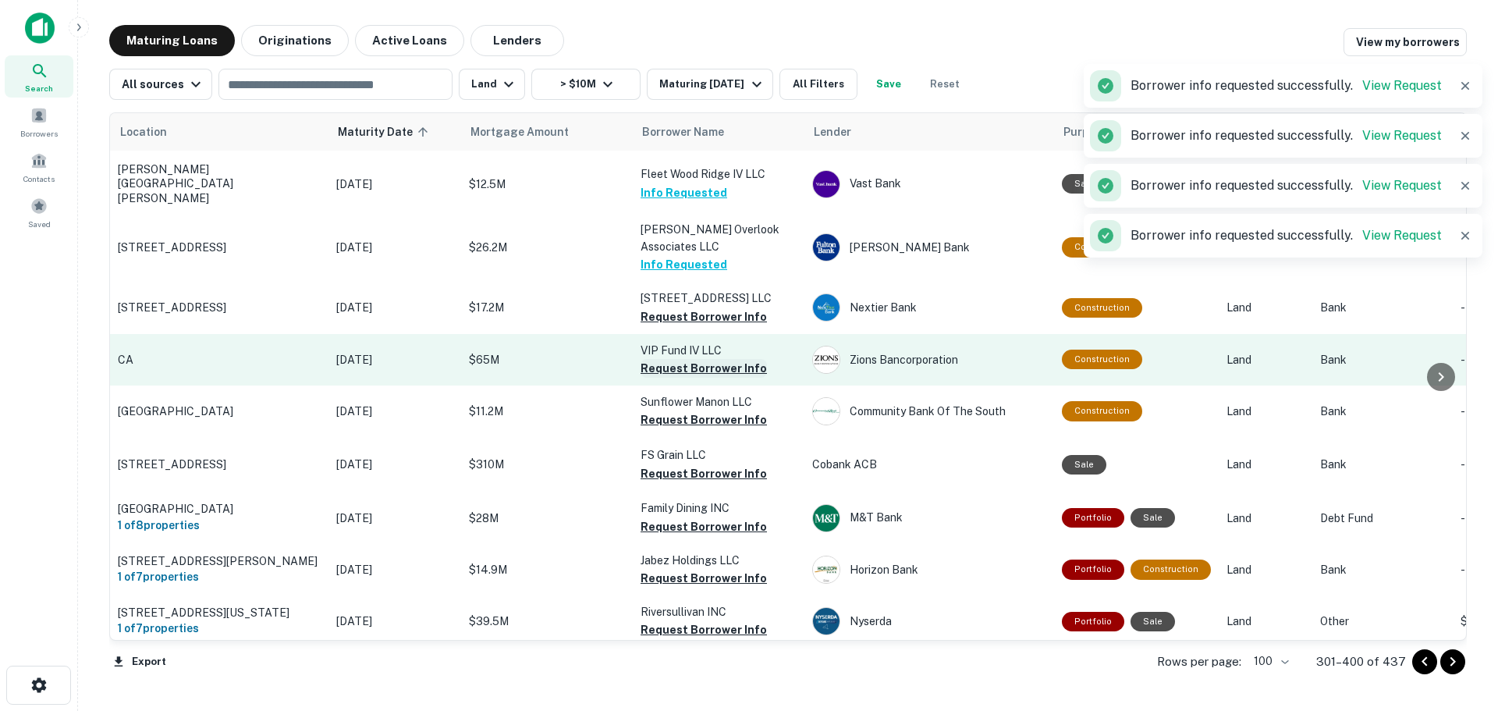
click at [731, 307] on button "Request Borrower Info" at bounding box center [703, 316] width 126 height 19
click at [743, 359] on button "Request Borrower Info" at bounding box center [703, 368] width 126 height 19
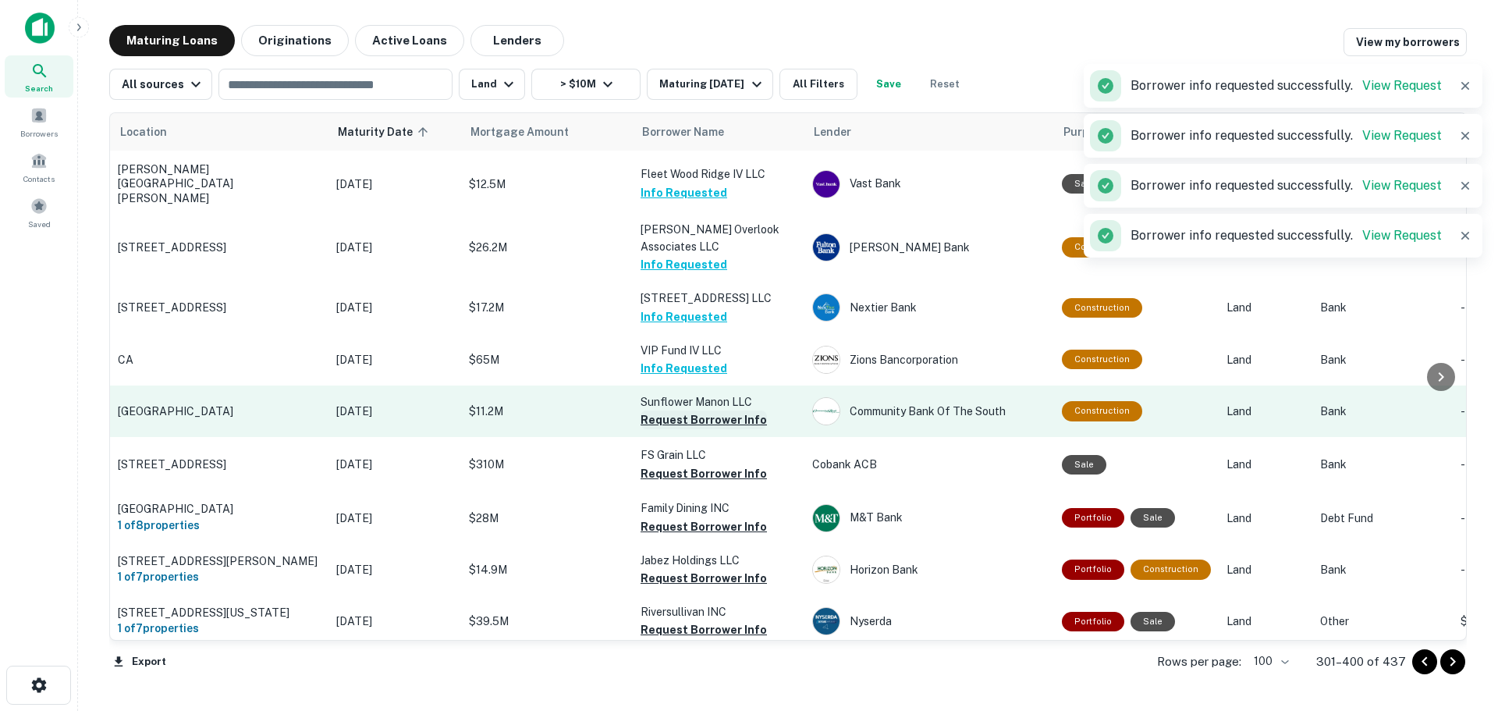
click at [738, 410] on button "Request Borrower Info" at bounding box center [703, 419] width 126 height 19
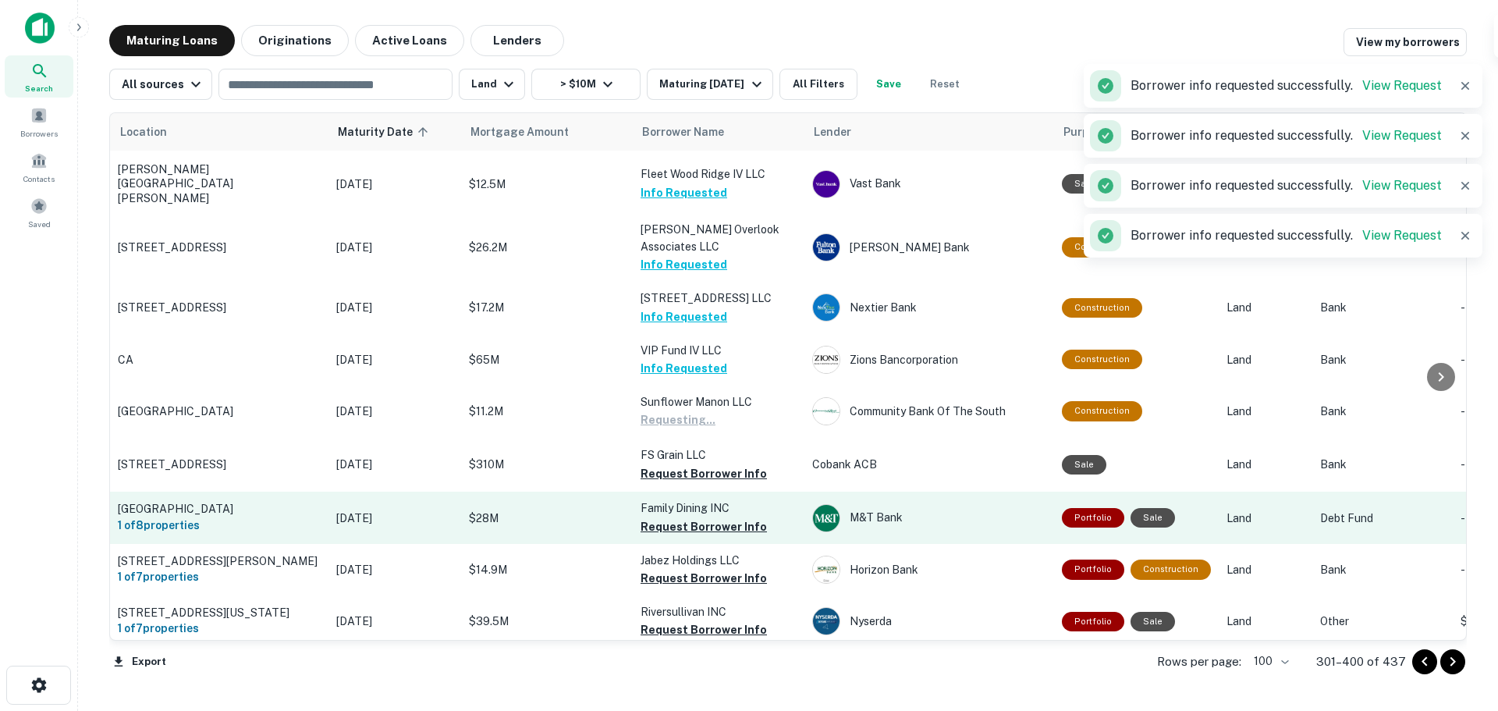
click at [732, 464] on button "Request Borrower Info" at bounding box center [703, 473] width 126 height 19
click at [733, 517] on button "Request Borrower Info" at bounding box center [703, 526] width 126 height 19
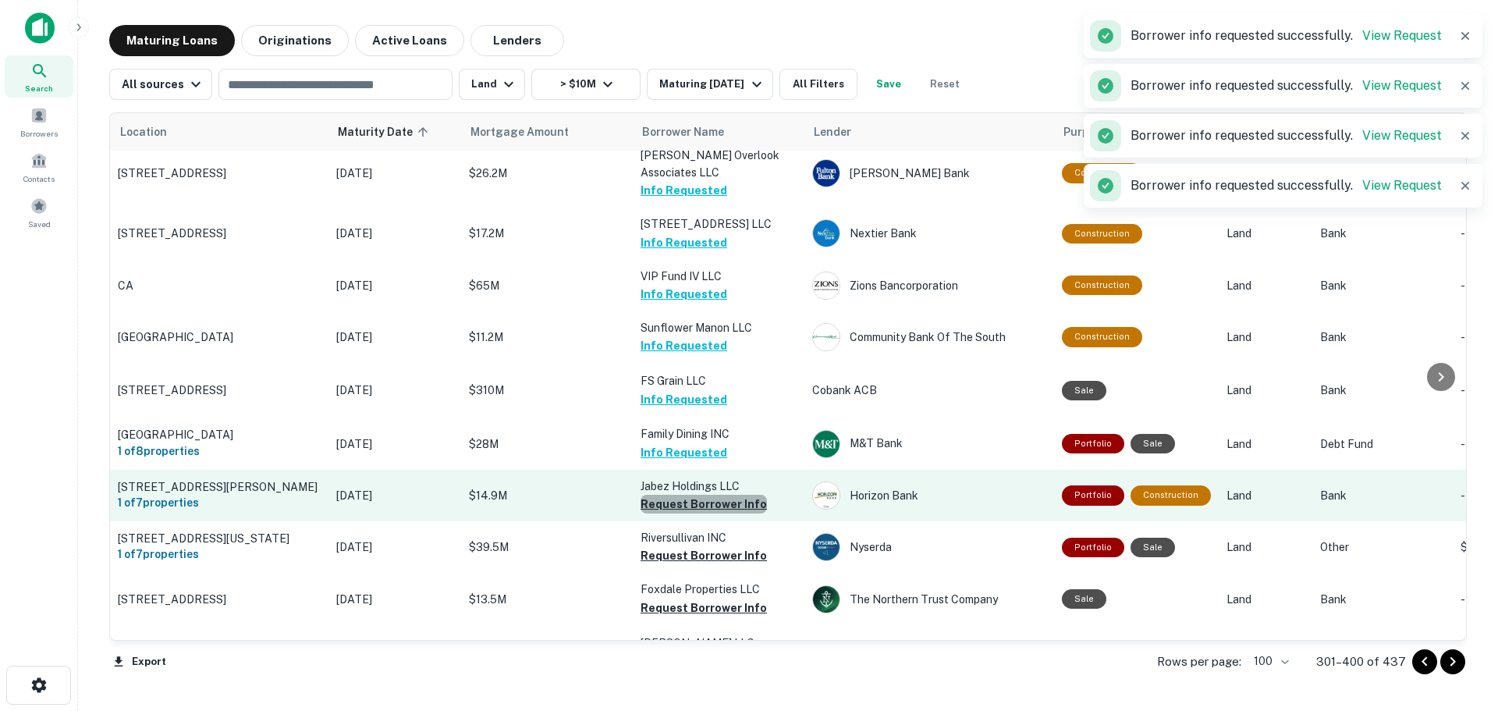
scroll to position [1704, 0]
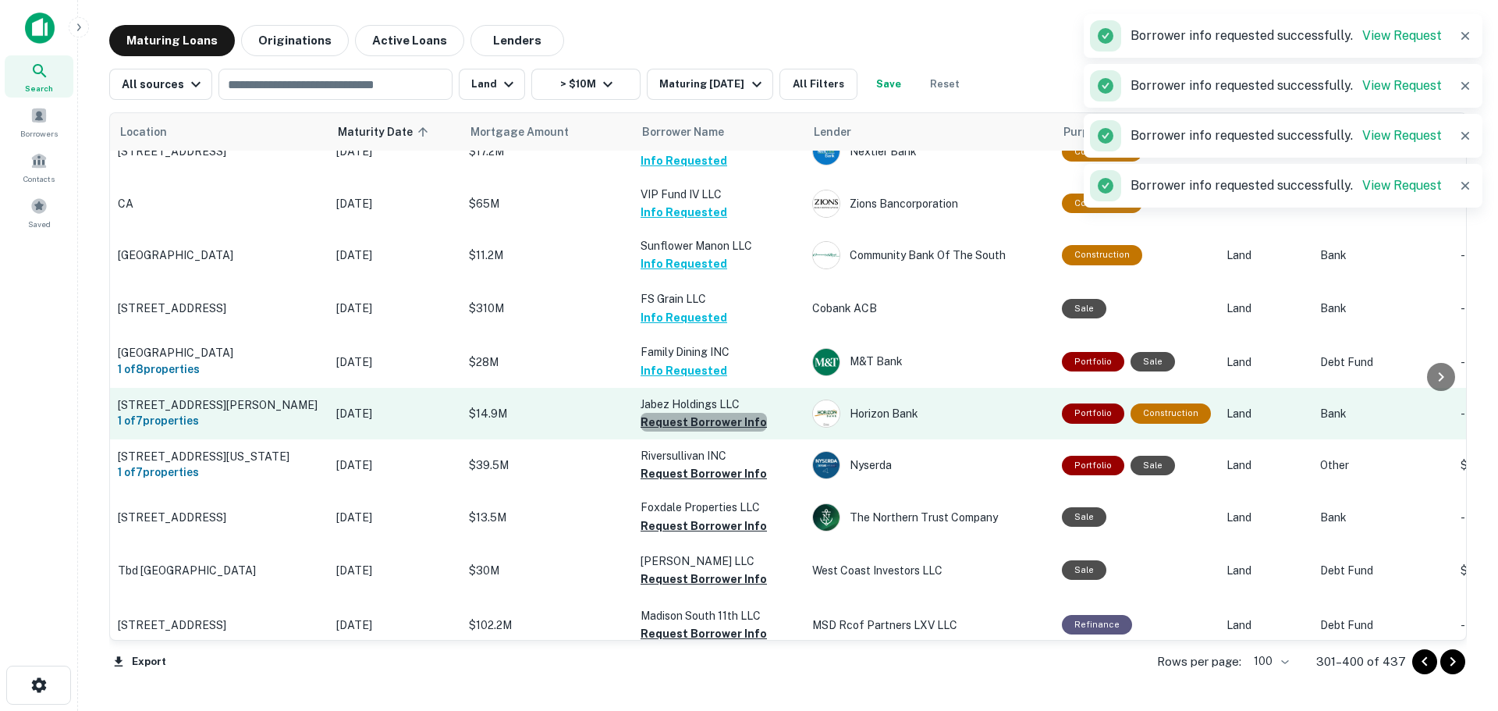
click at [725, 413] on button "Request Borrower Info" at bounding box center [703, 422] width 126 height 19
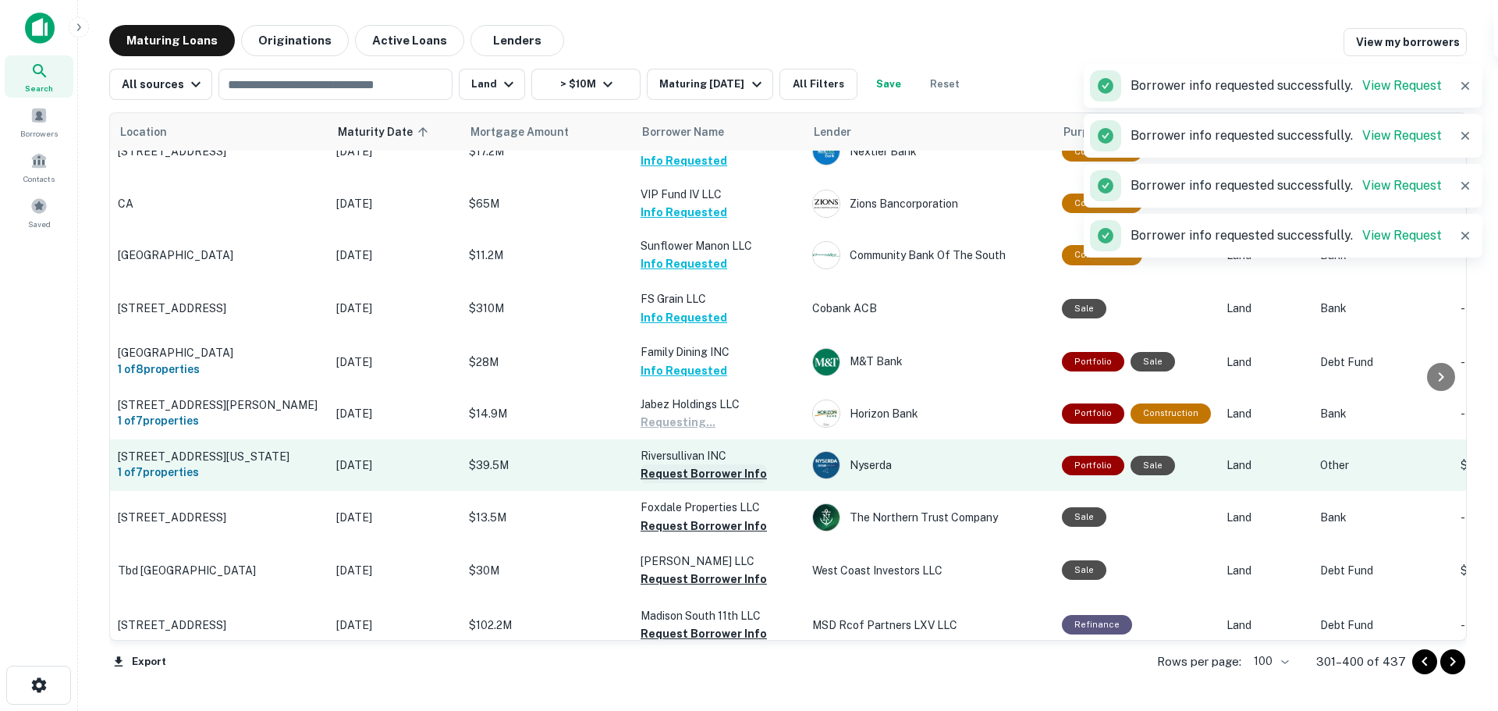
click at [743, 464] on button "Request Borrower Info" at bounding box center [703, 473] width 126 height 19
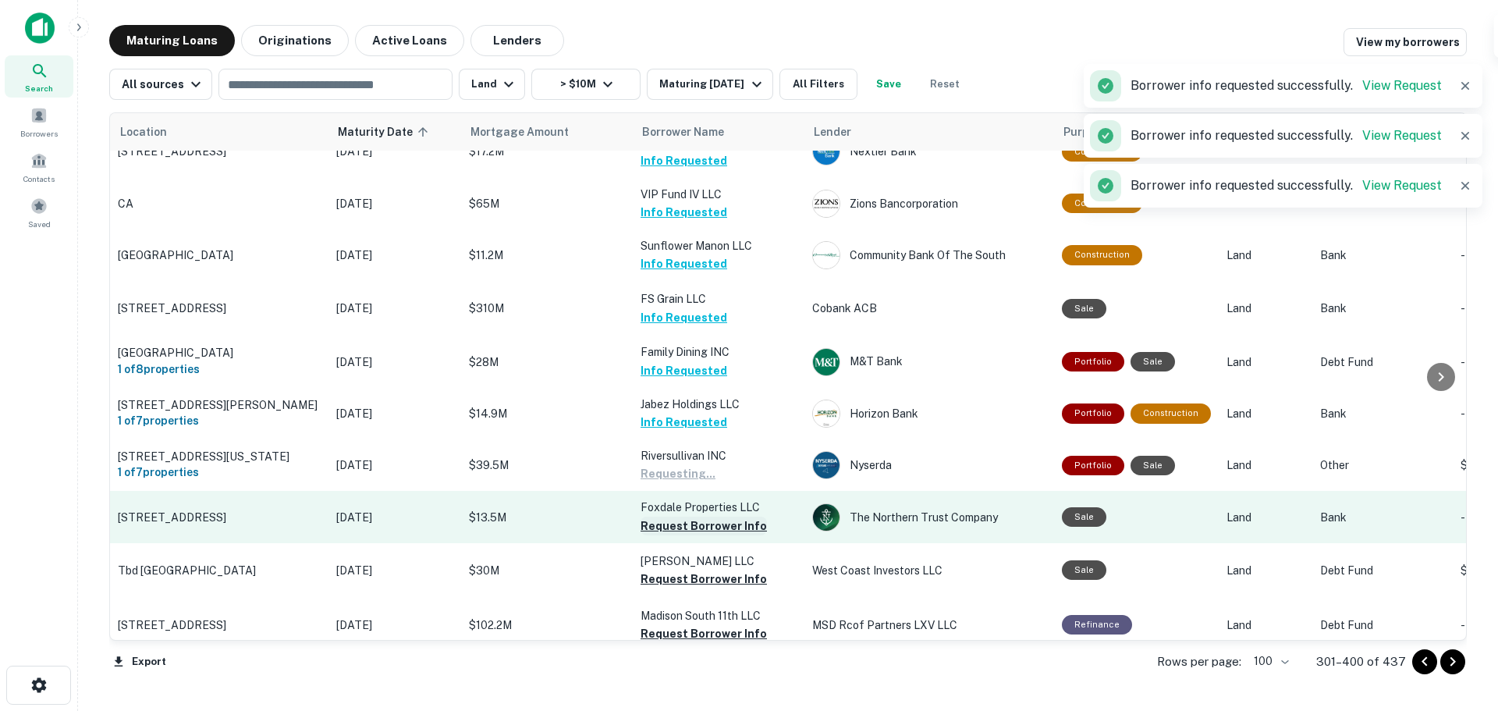
click at [736, 516] on button "Request Borrower Info" at bounding box center [703, 525] width 126 height 19
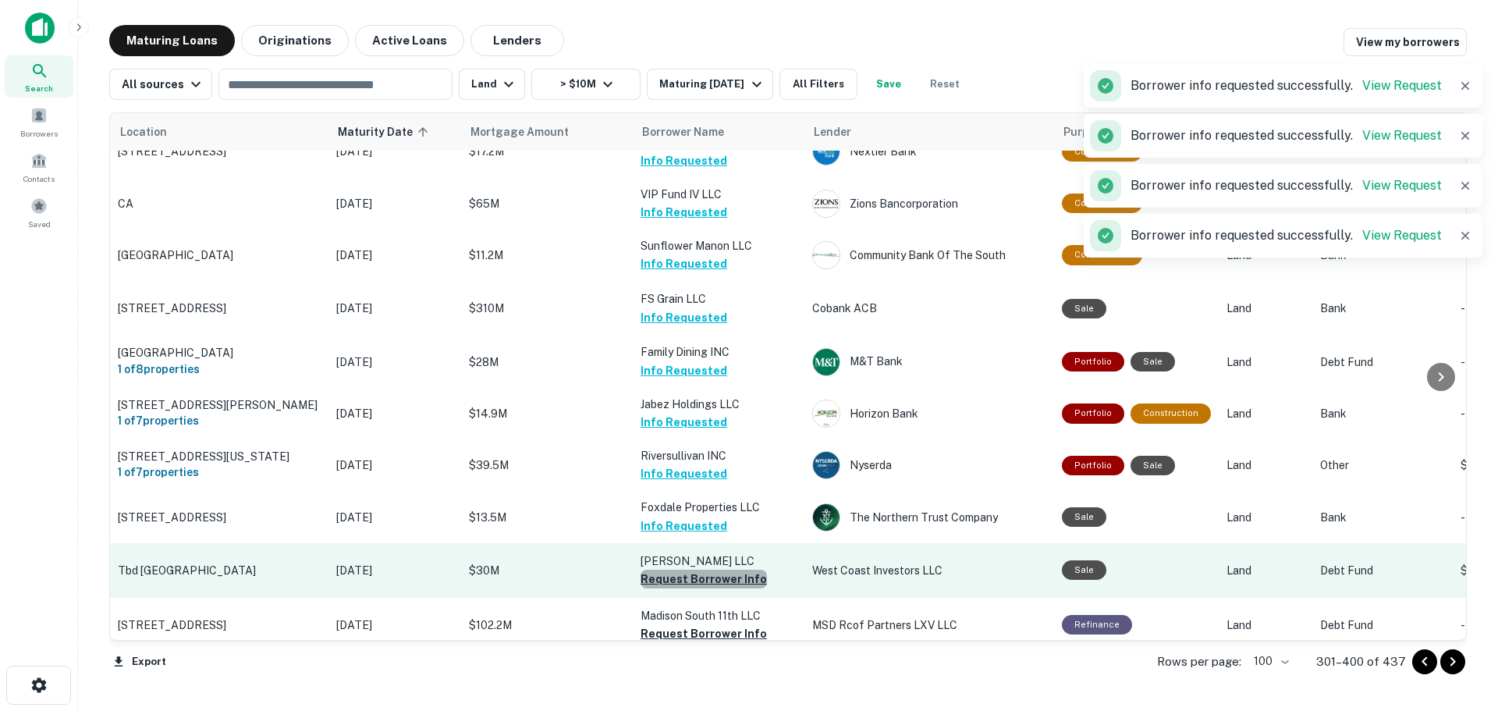
click at [722, 569] on button "Request Borrower Info" at bounding box center [703, 578] width 126 height 19
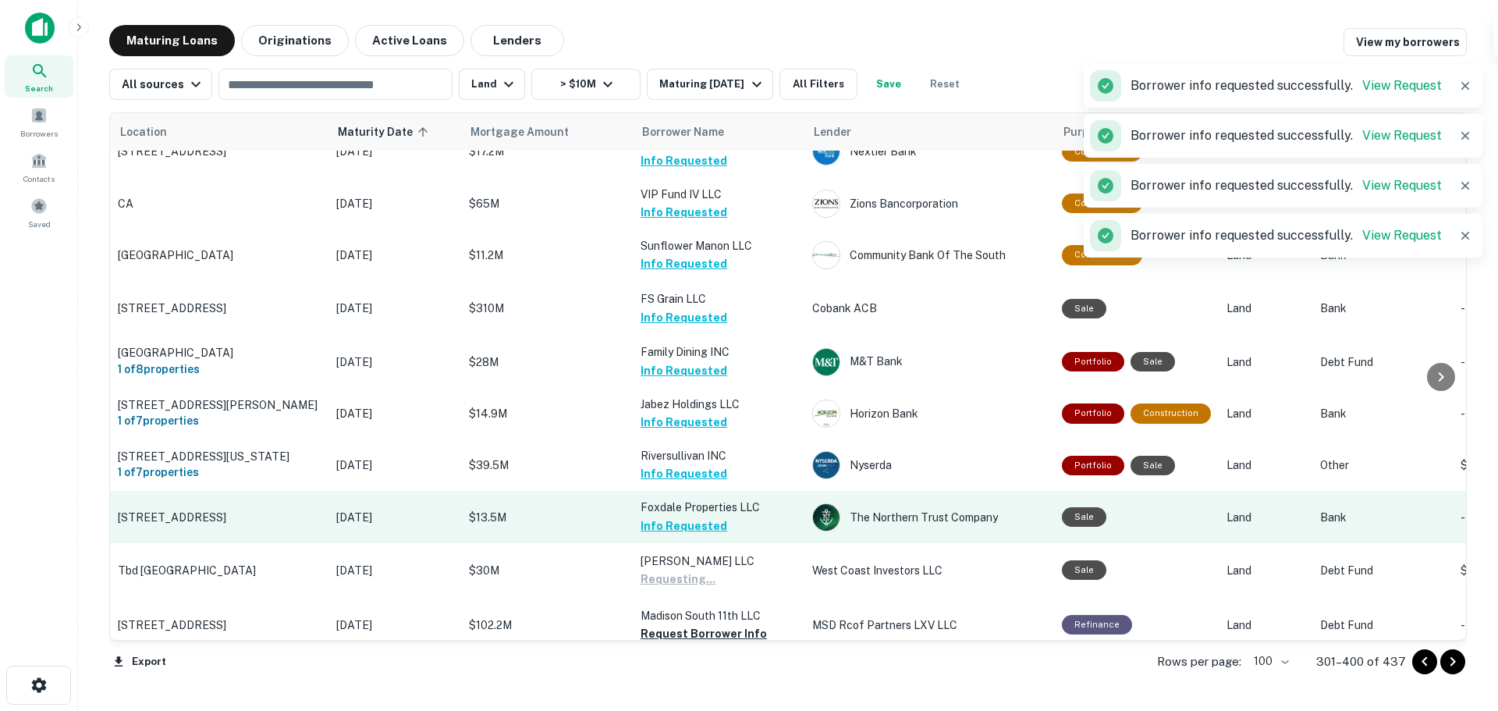
scroll to position [1860, 0]
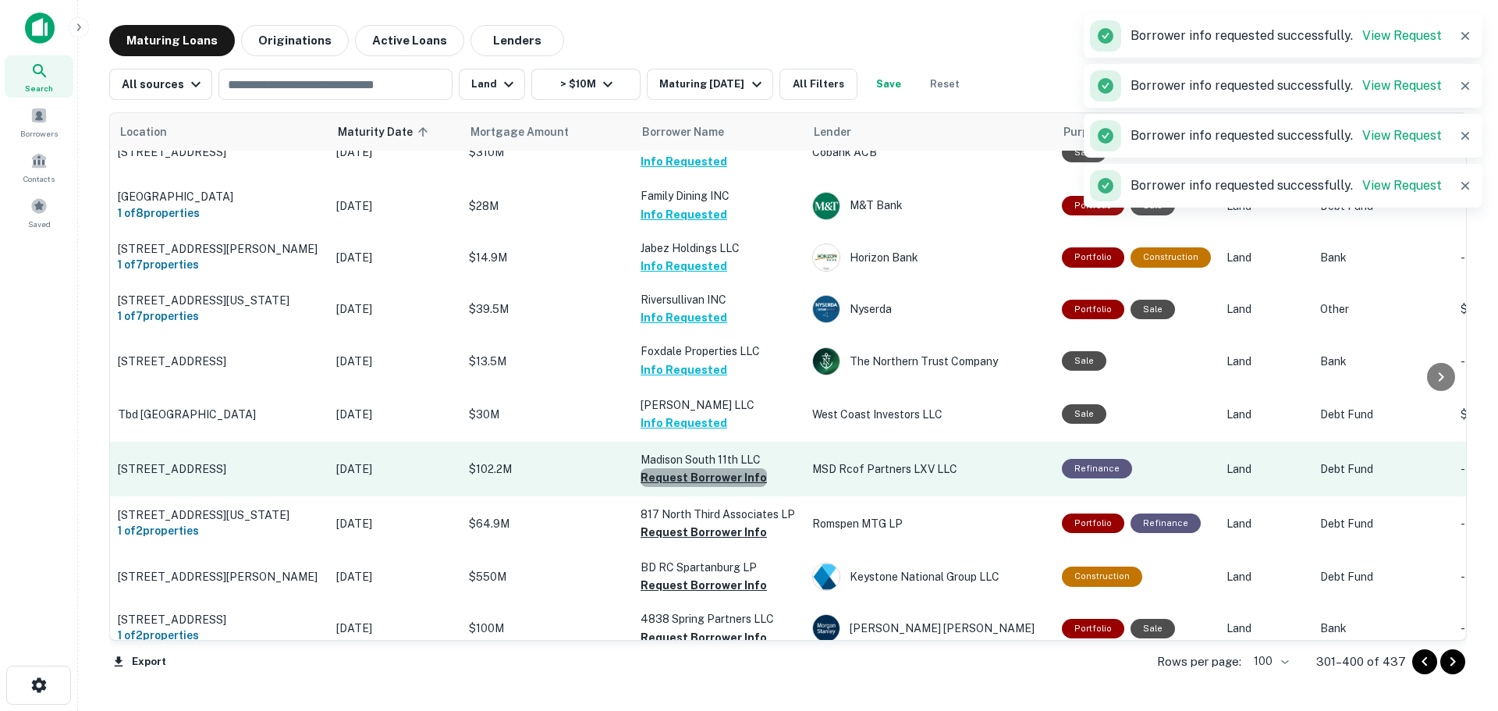
click at [728, 468] on button "Request Borrower Info" at bounding box center [703, 477] width 126 height 19
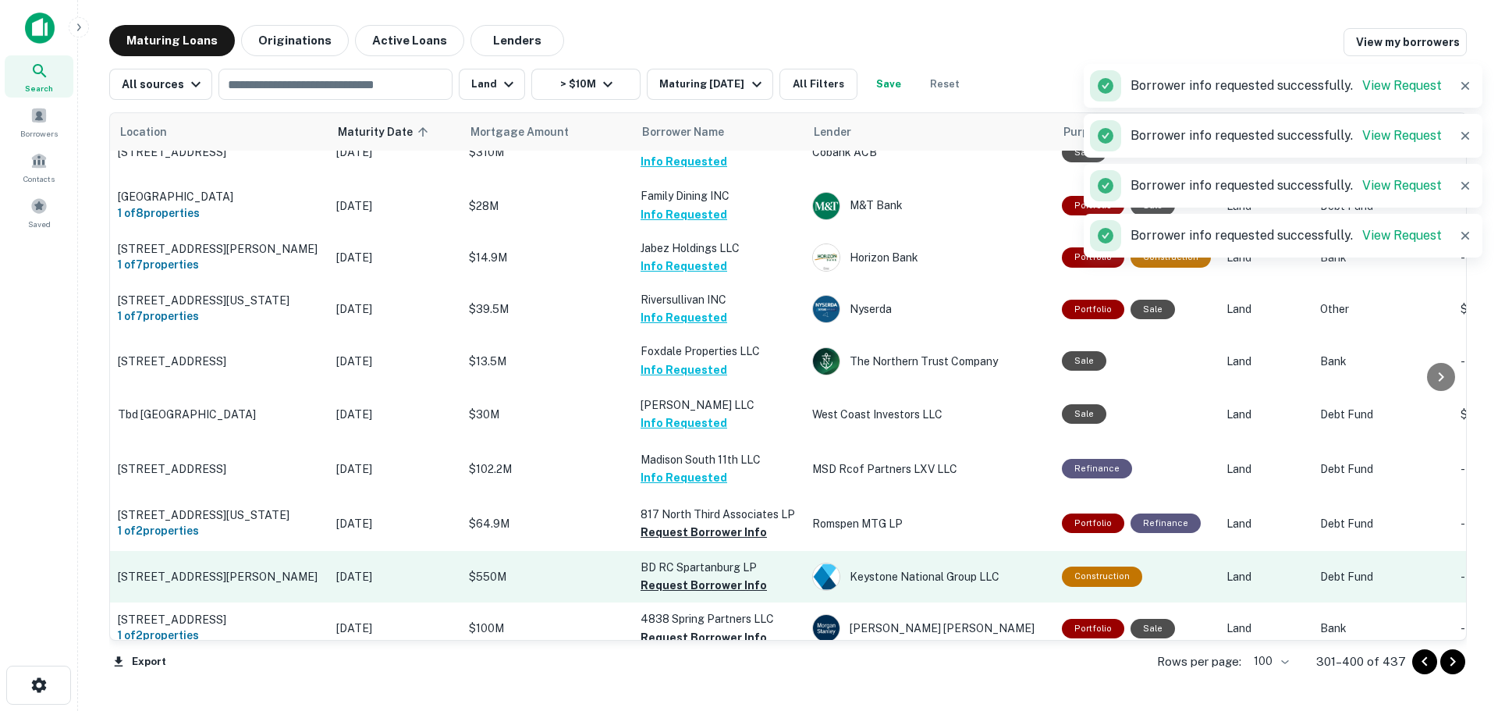
click at [736, 523] on button "Request Borrower Info" at bounding box center [703, 532] width 126 height 19
click at [733, 576] on button "Request Borrower Info" at bounding box center [703, 585] width 126 height 19
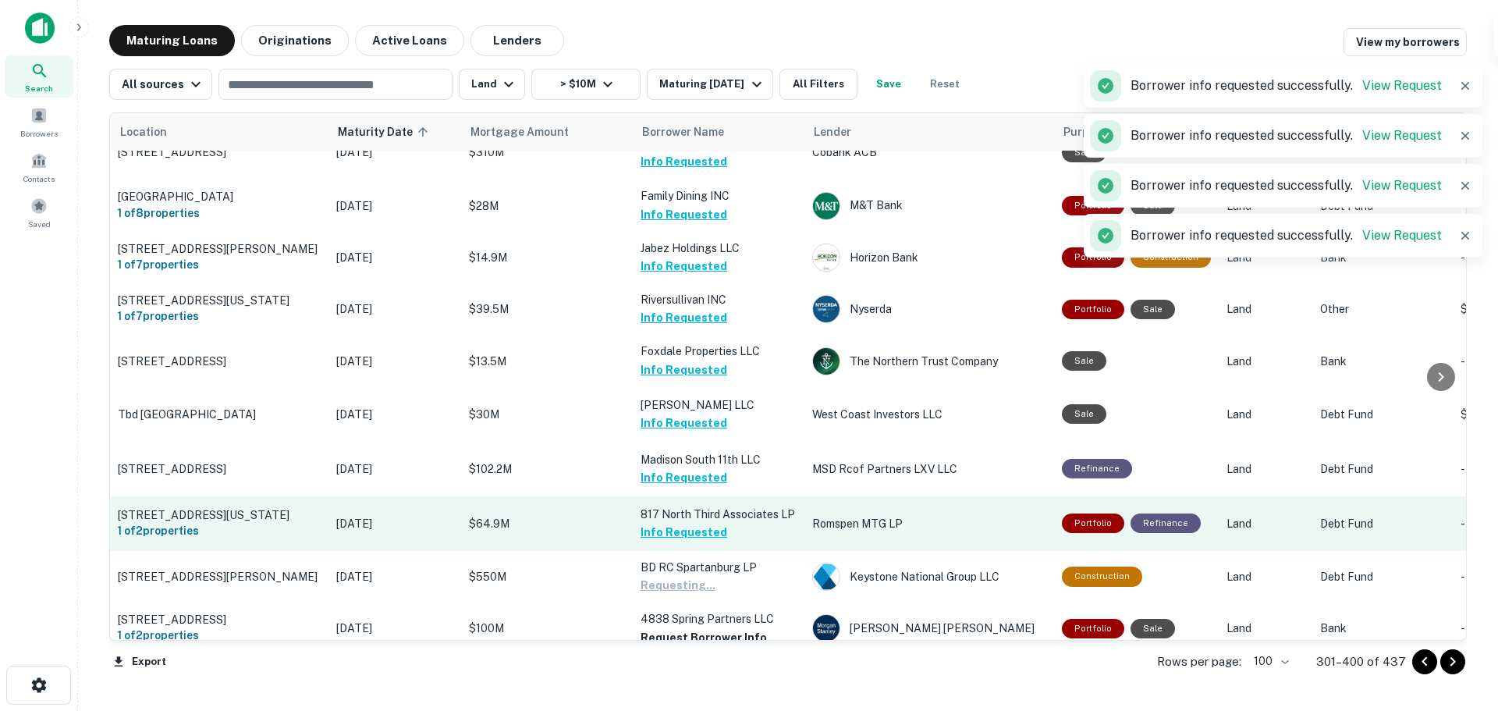
scroll to position [2017, 0]
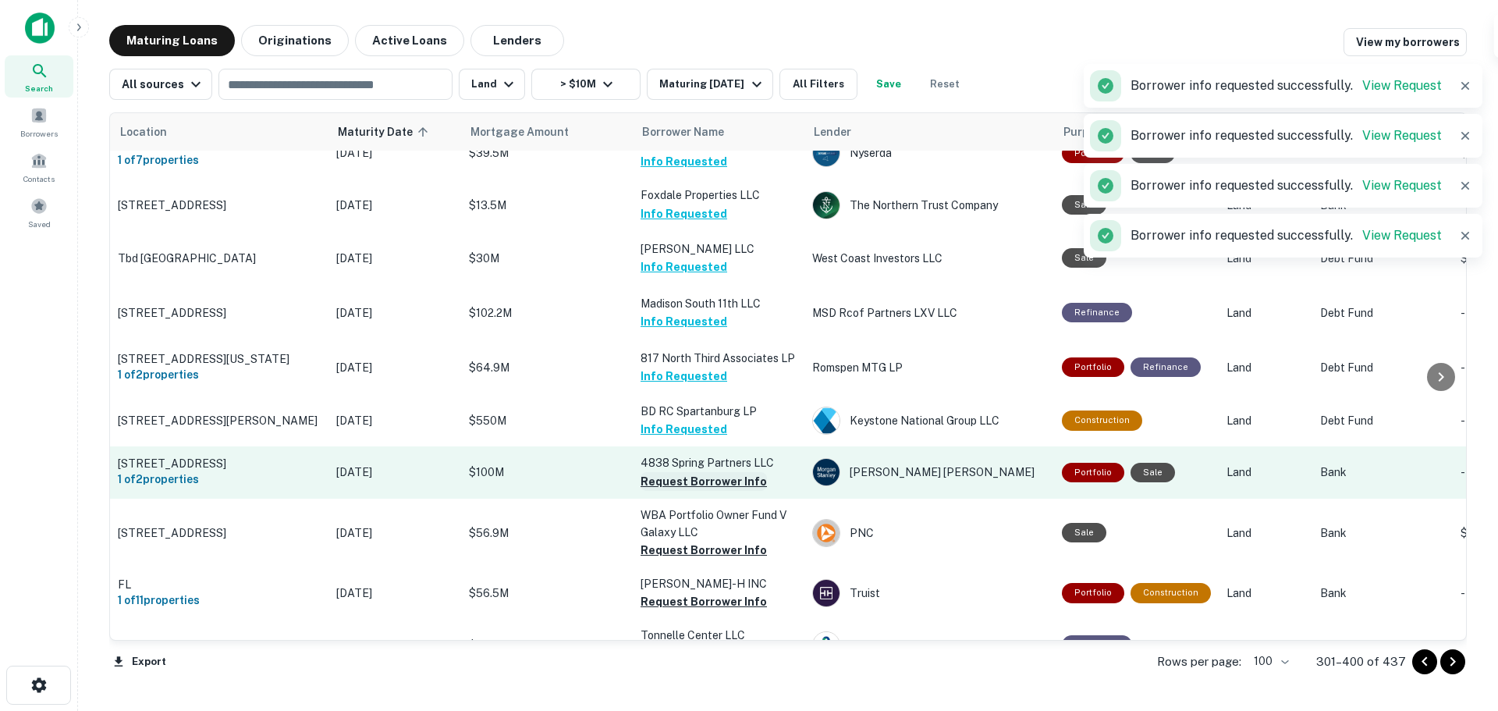
click at [709, 472] on button "Request Borrower Info" at bounding box center [703, 481] width 126 height 19
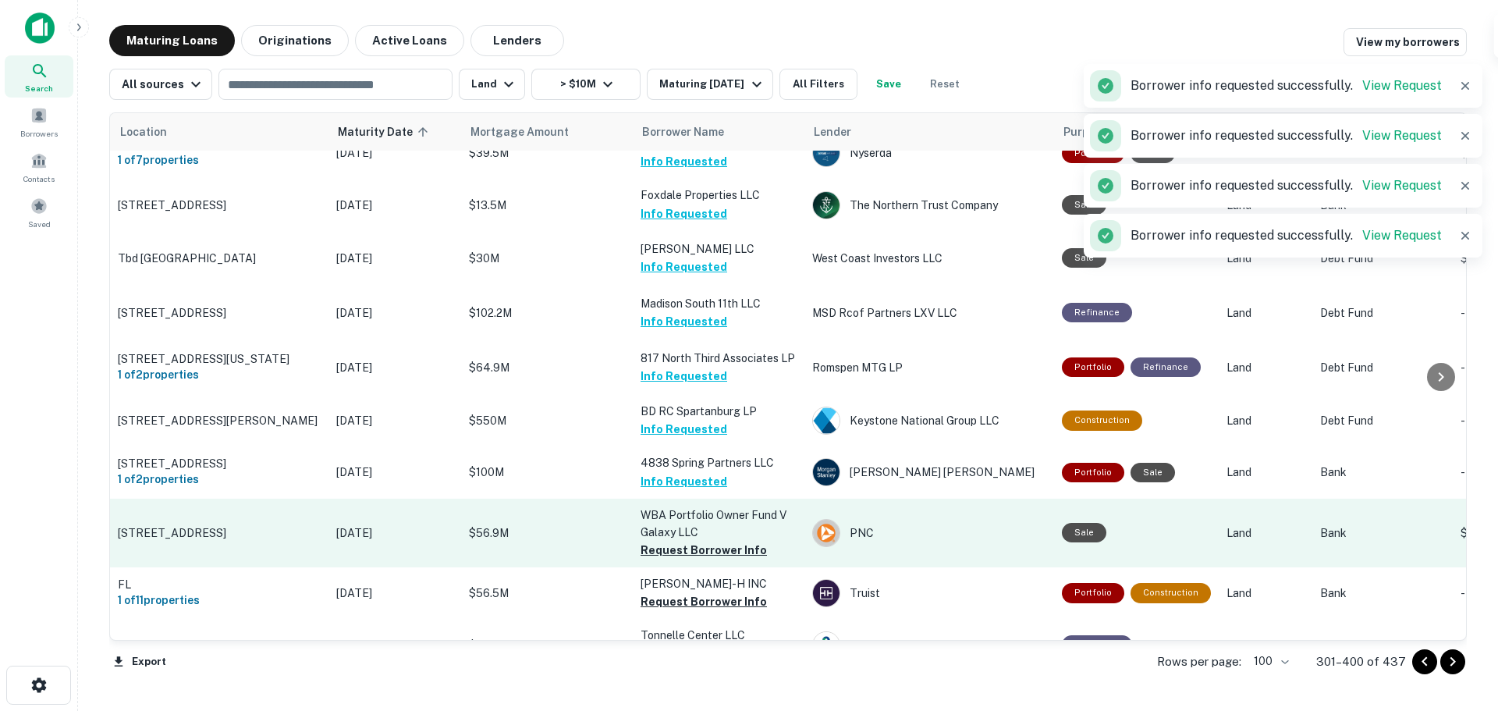
click at [710, 541] on button "Request Borrower Info" at bounding box center [703, 550] width 126 height 19
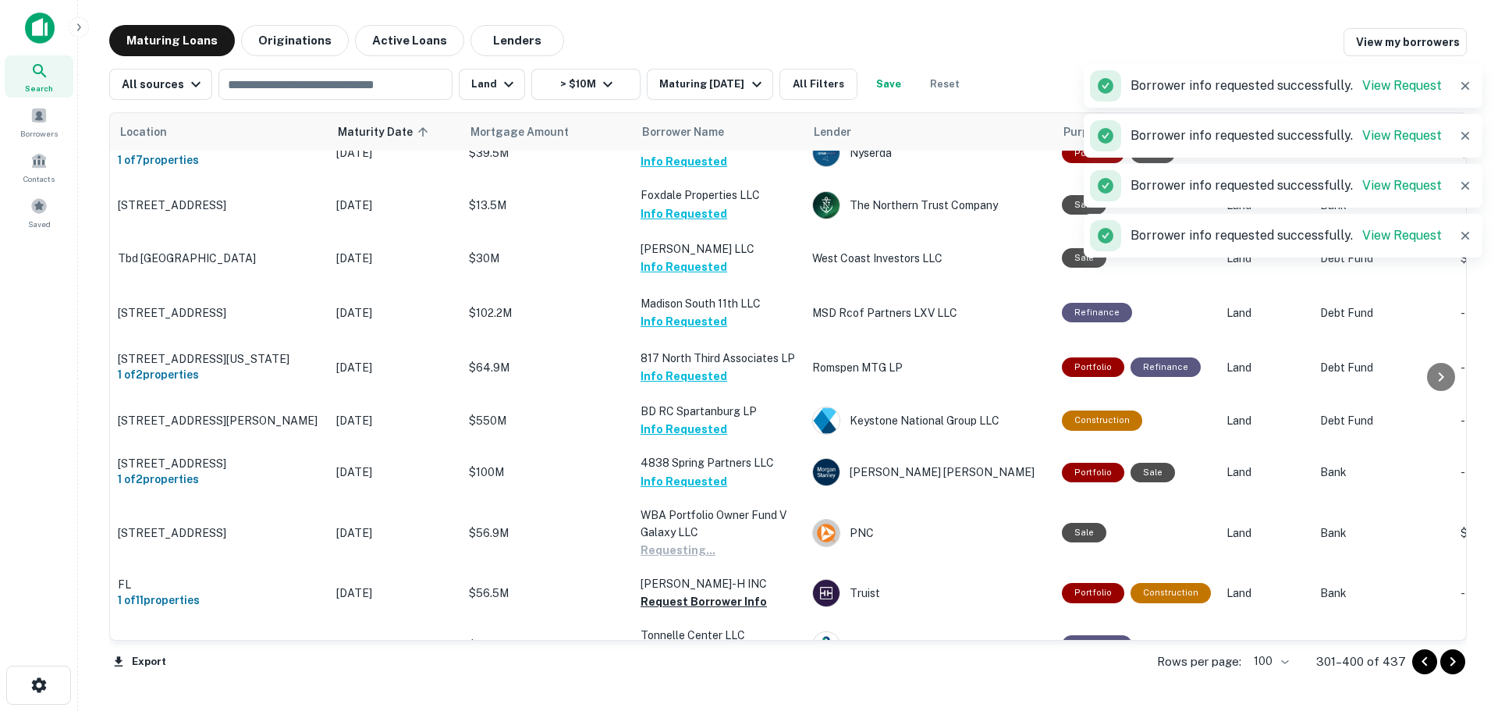
scroll to position [2173, 0]
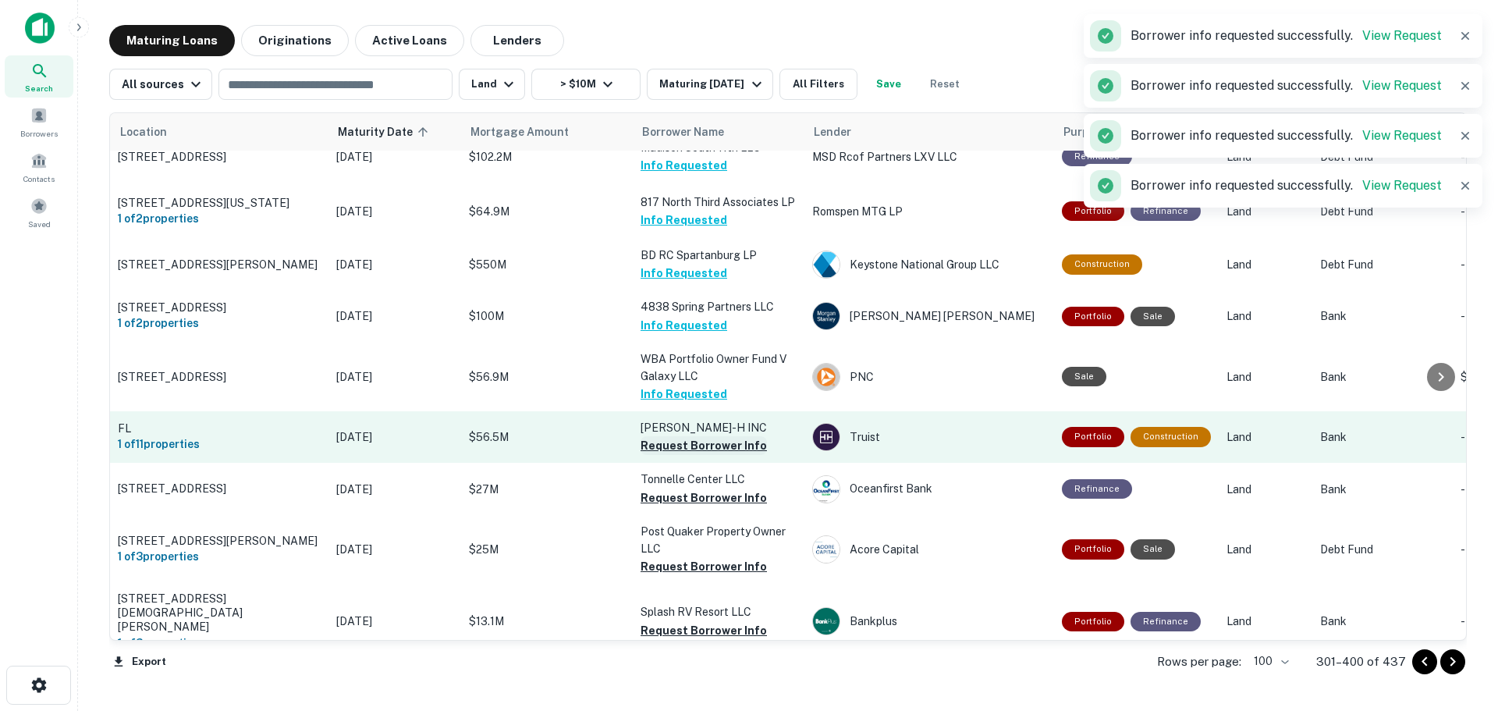
click at [719, 436] on button "Request Borrower Info" at bounding box center [703, 445] width 126 height 19
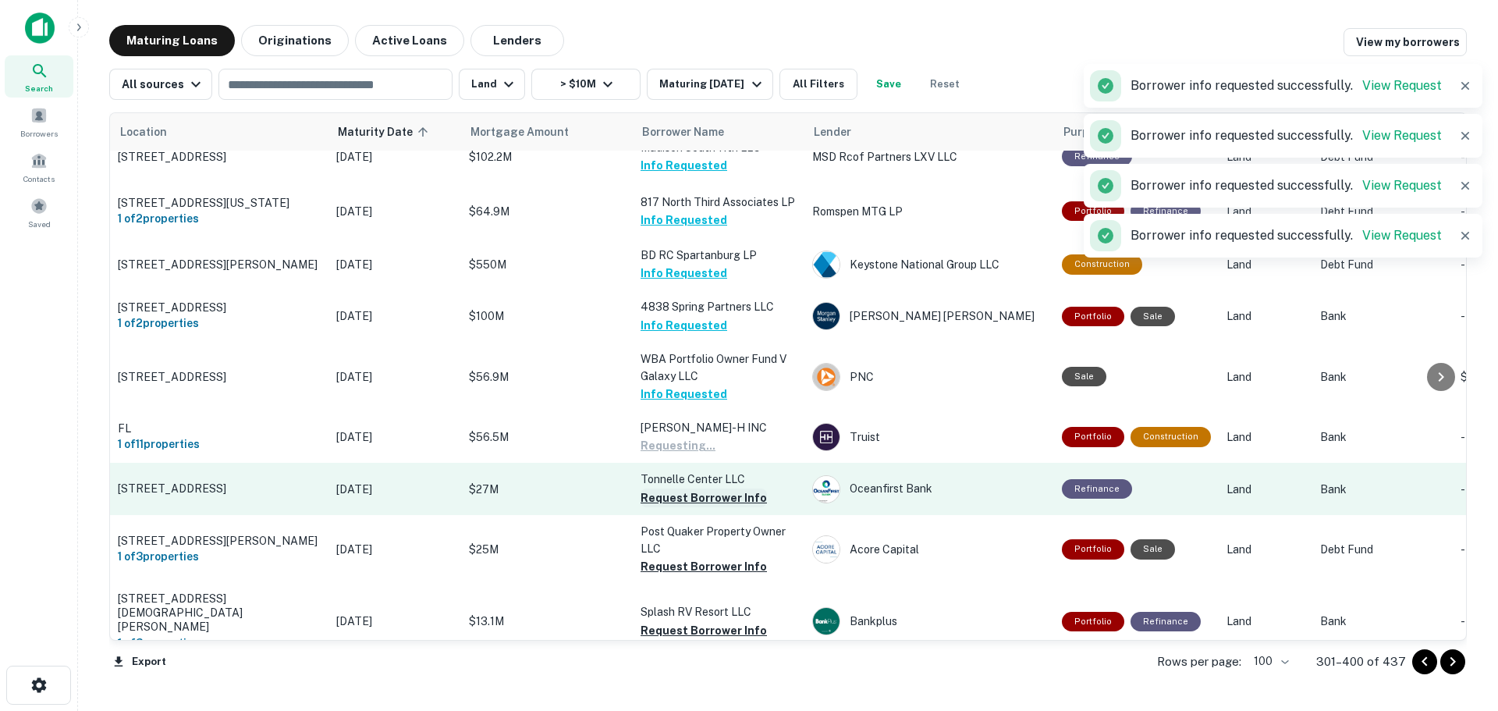
click at [731, 488] on button "Request Borrower Info" at bounding box center [703, 497] width 126 height 19
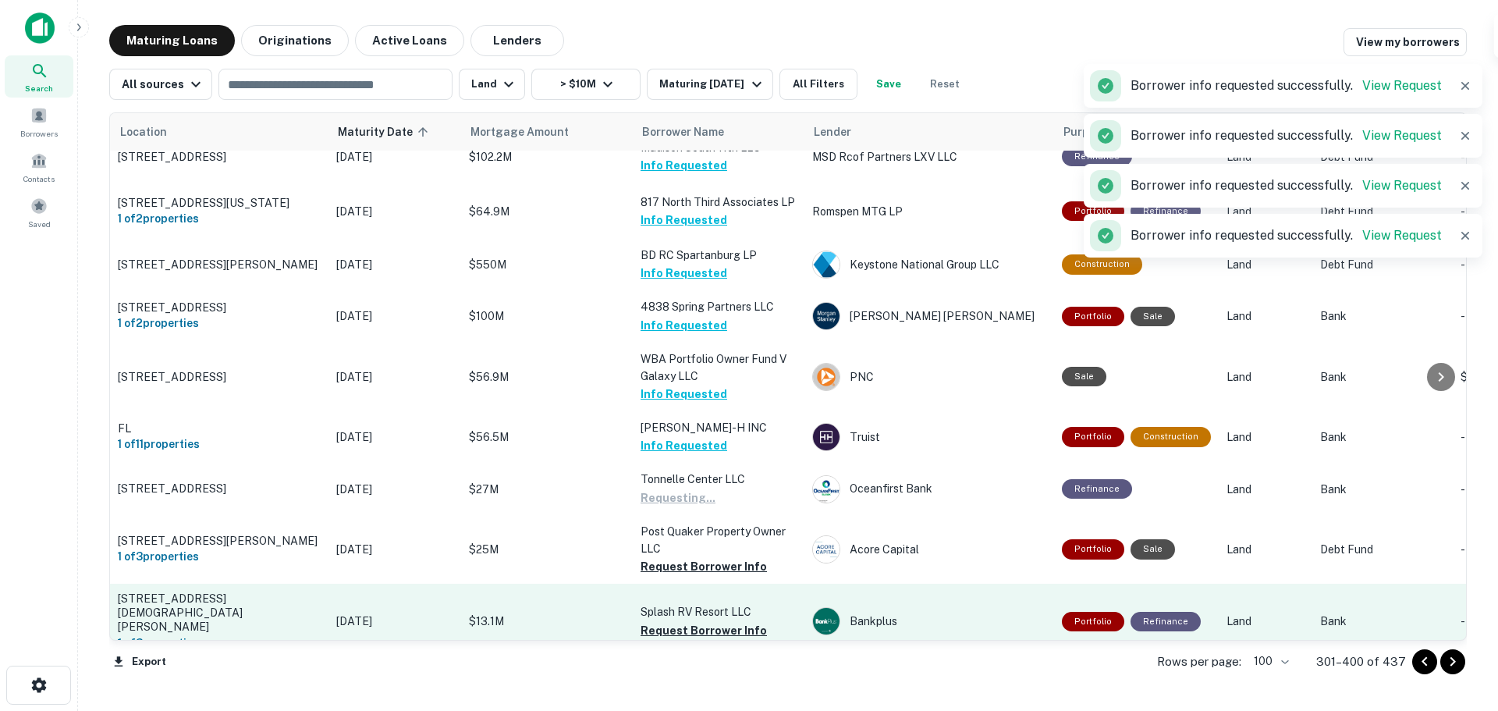
click at [736, 557] on button "Request Borrower Info" at bounding box center [703, 566] width 126 height 19
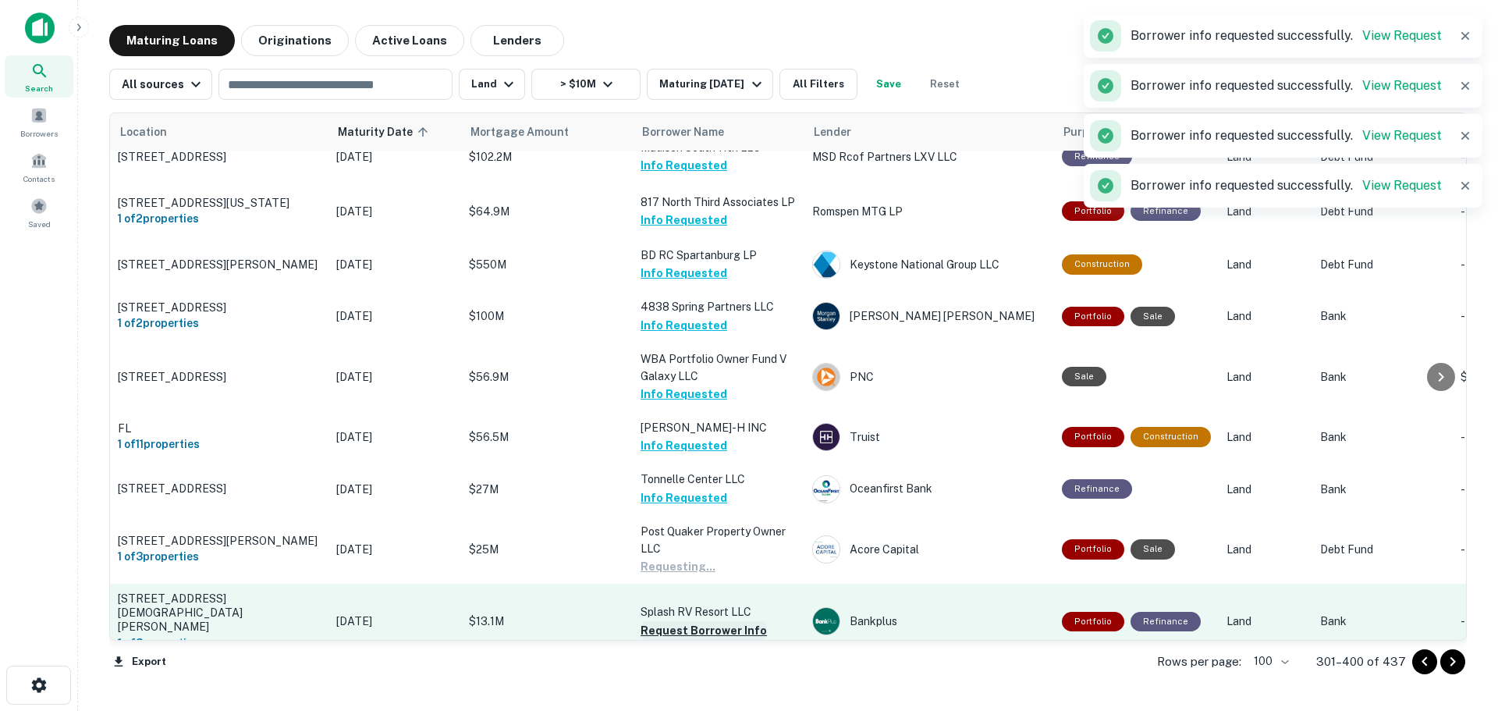
click at [731, 621] on button "Request Borrower Info" at bounding box center [703, 630] width 126 height 19
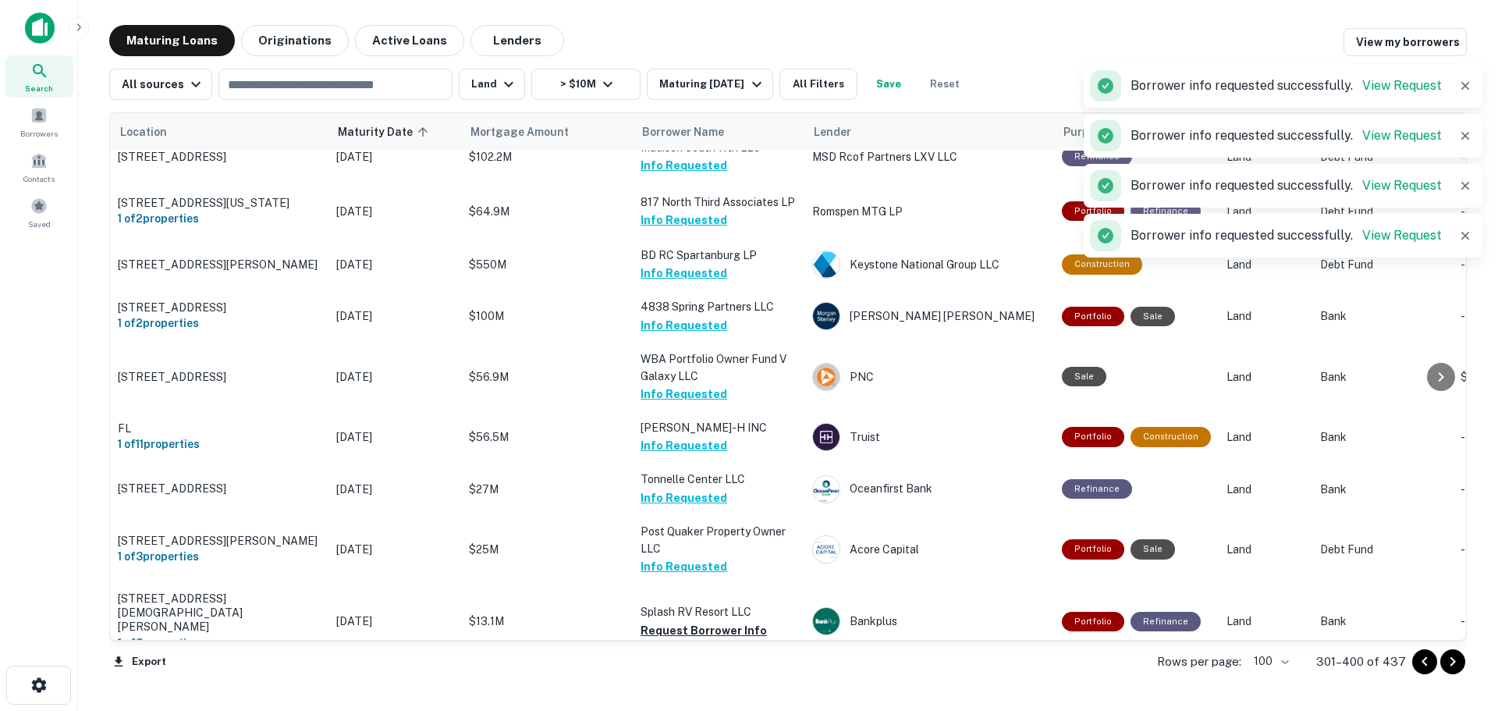
scroll to position [2407, 0]
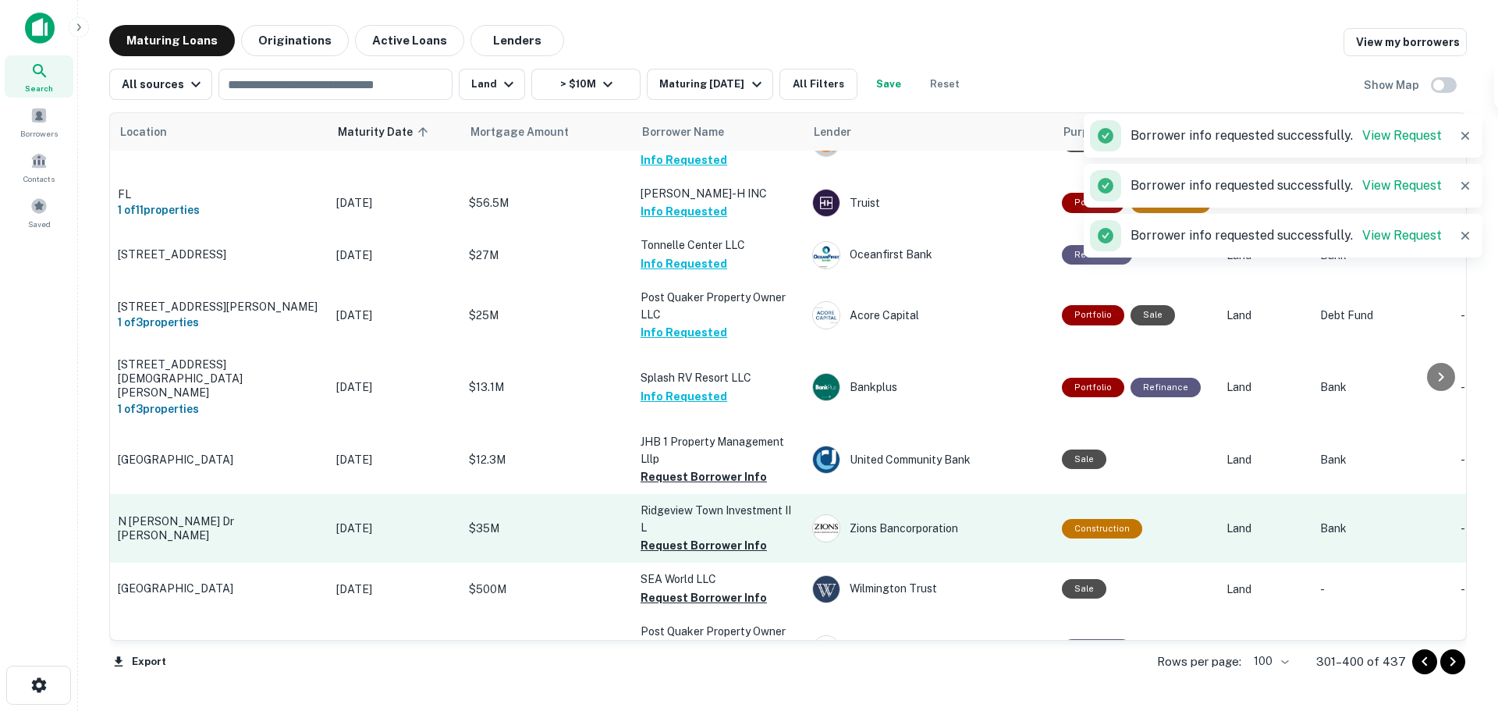
click at [690, 467] on button "Request Borrower Info" at bounding box center [703, 476] width 126 height 19
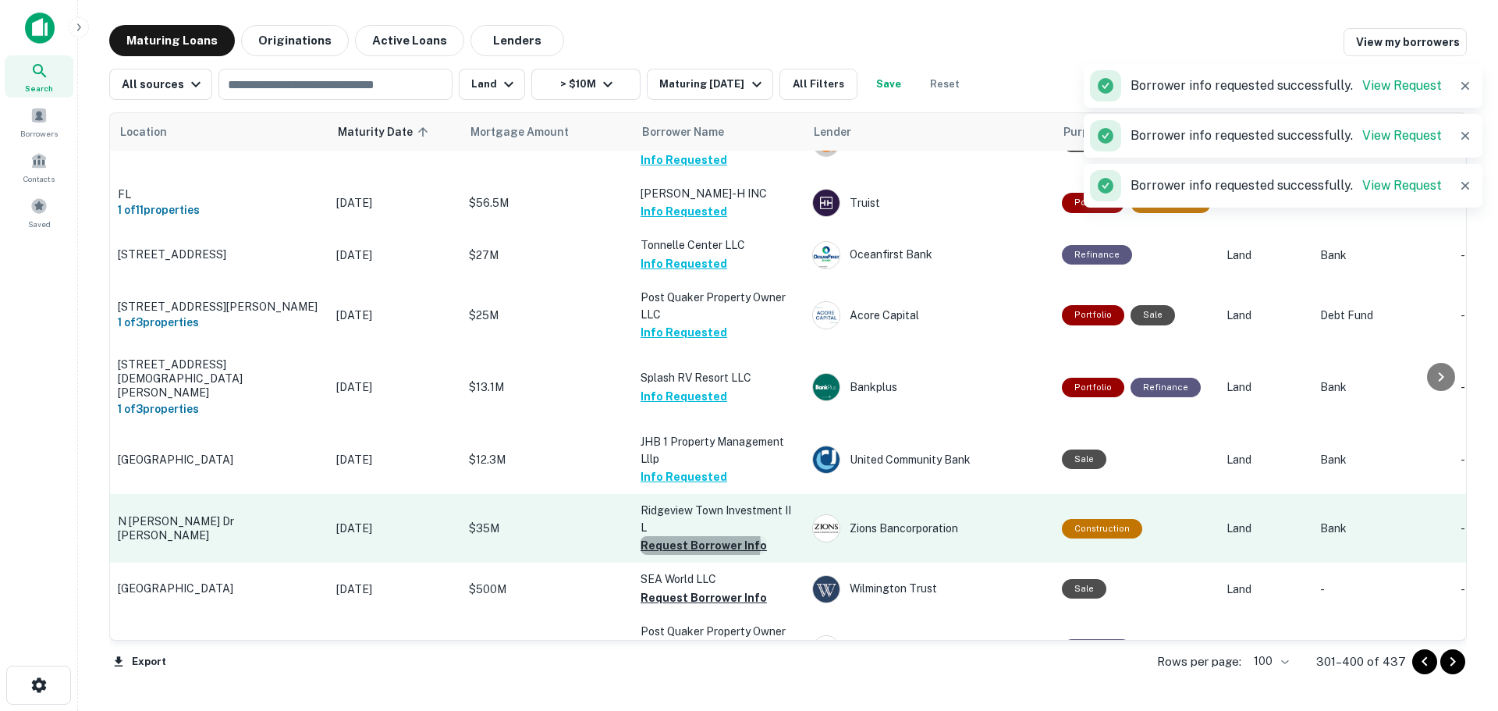
click at [700, 536] on button "Request Borrower Info" at bounding box center [703, 545] width 126 height 19
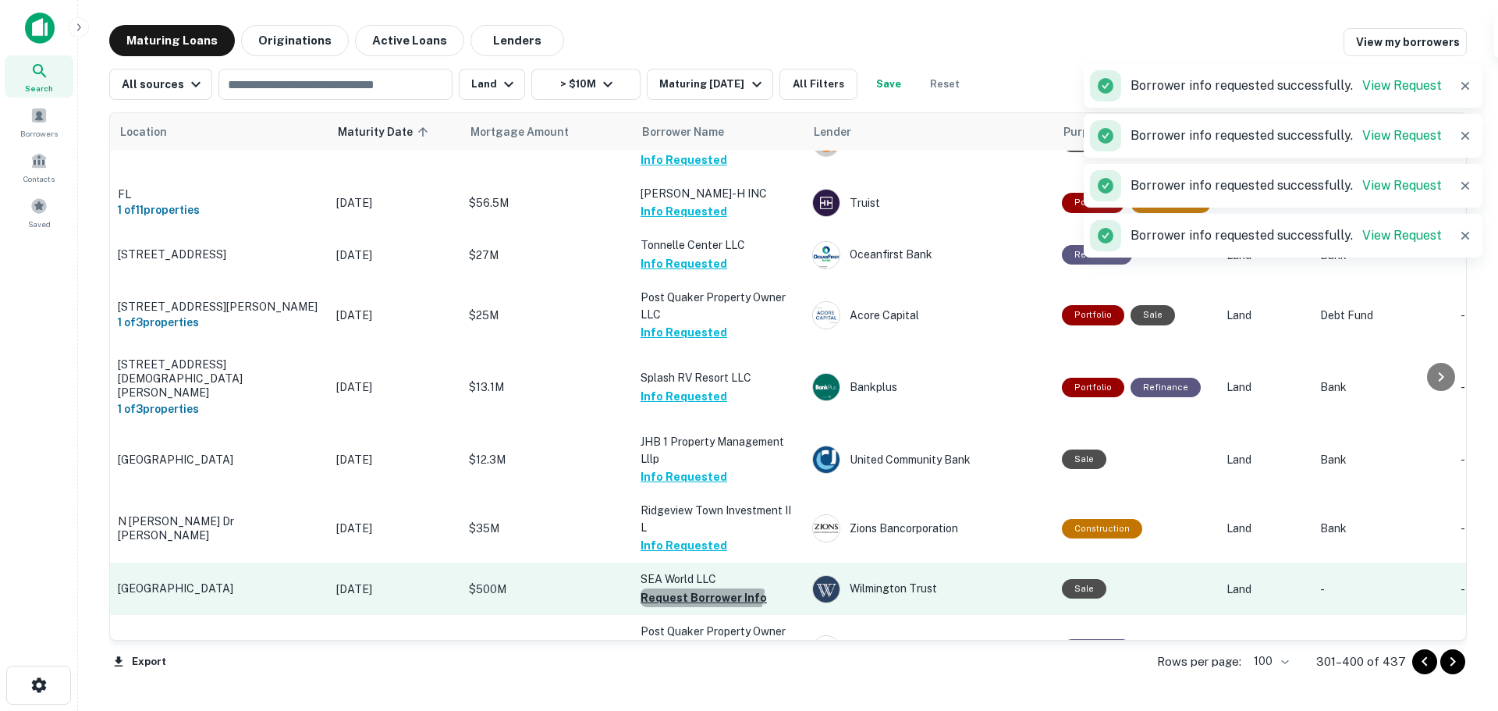
click at [701, 588] on button "Request Borrower Info" at bounding box center [703, 597] width 126 height 19
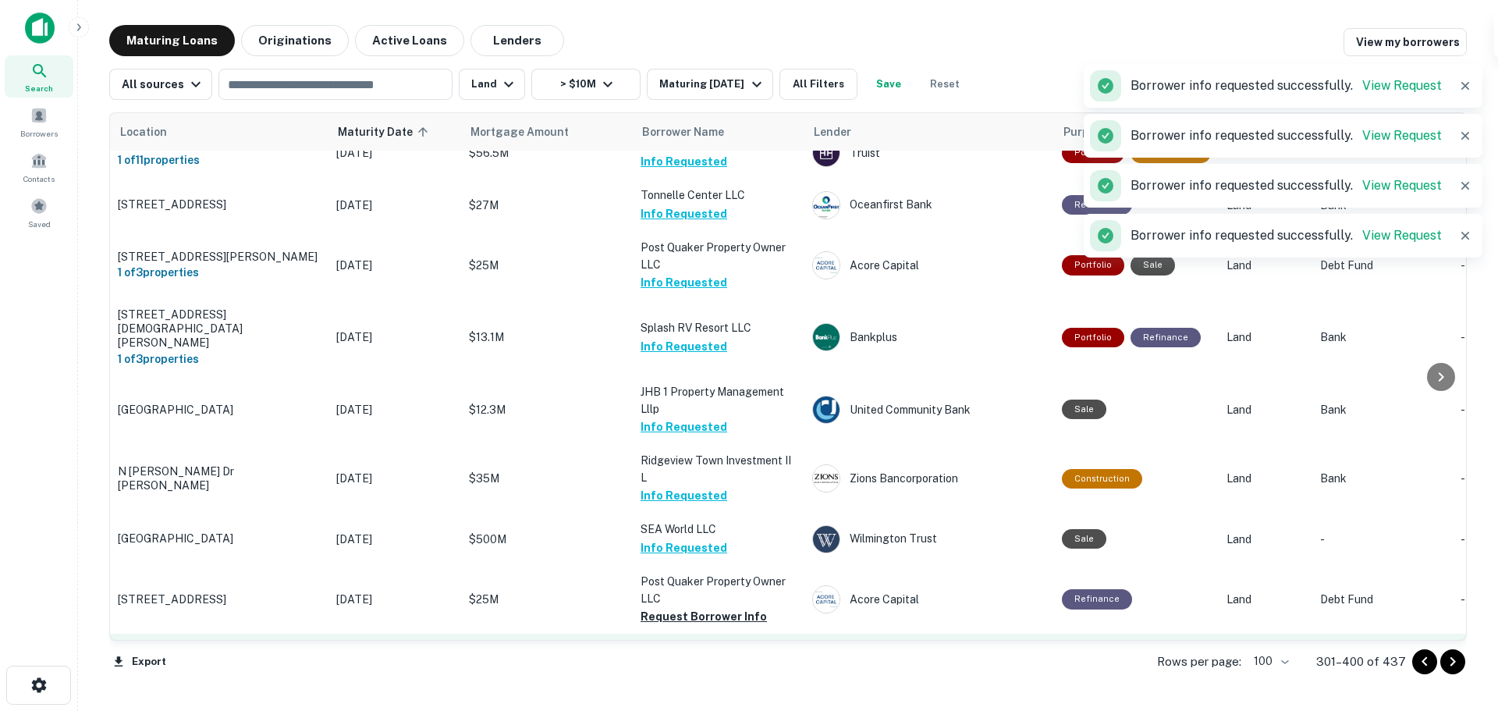
scroll to position [2563, 0]
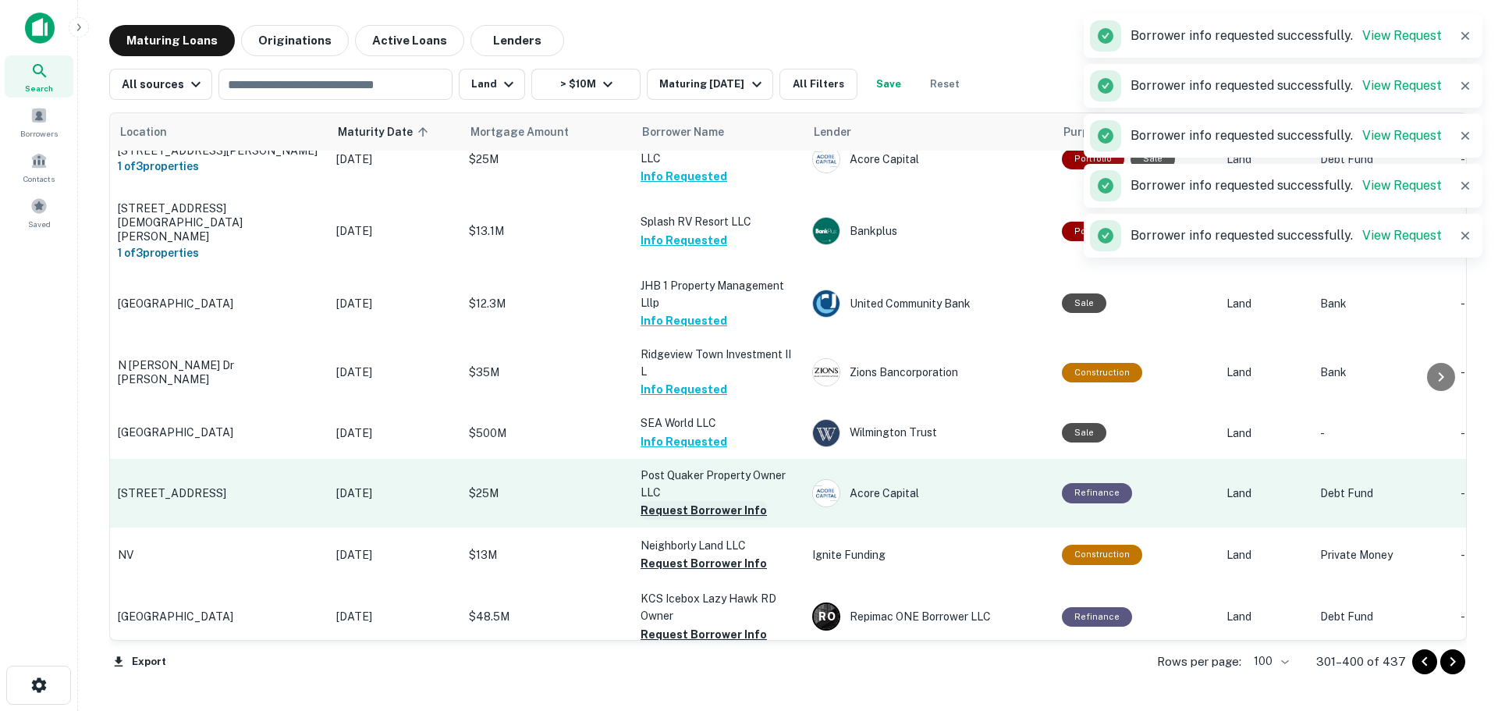
click at [725, 501] on button "Request Borrower Info" at bounding box center [703, 510] width 126 height 19
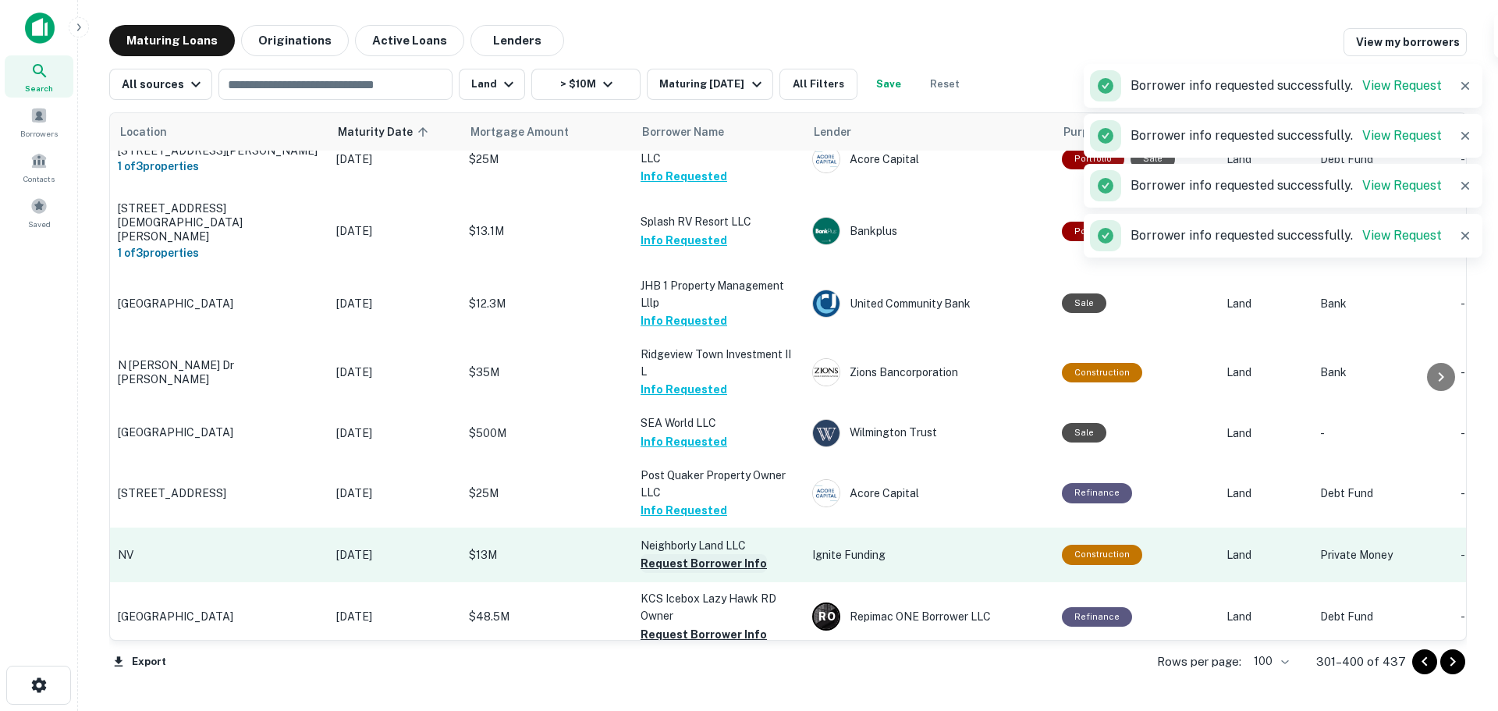
click at [728, 554] on button "Request Borrower Info" at bounding box center [703, 563] width 126 height 19
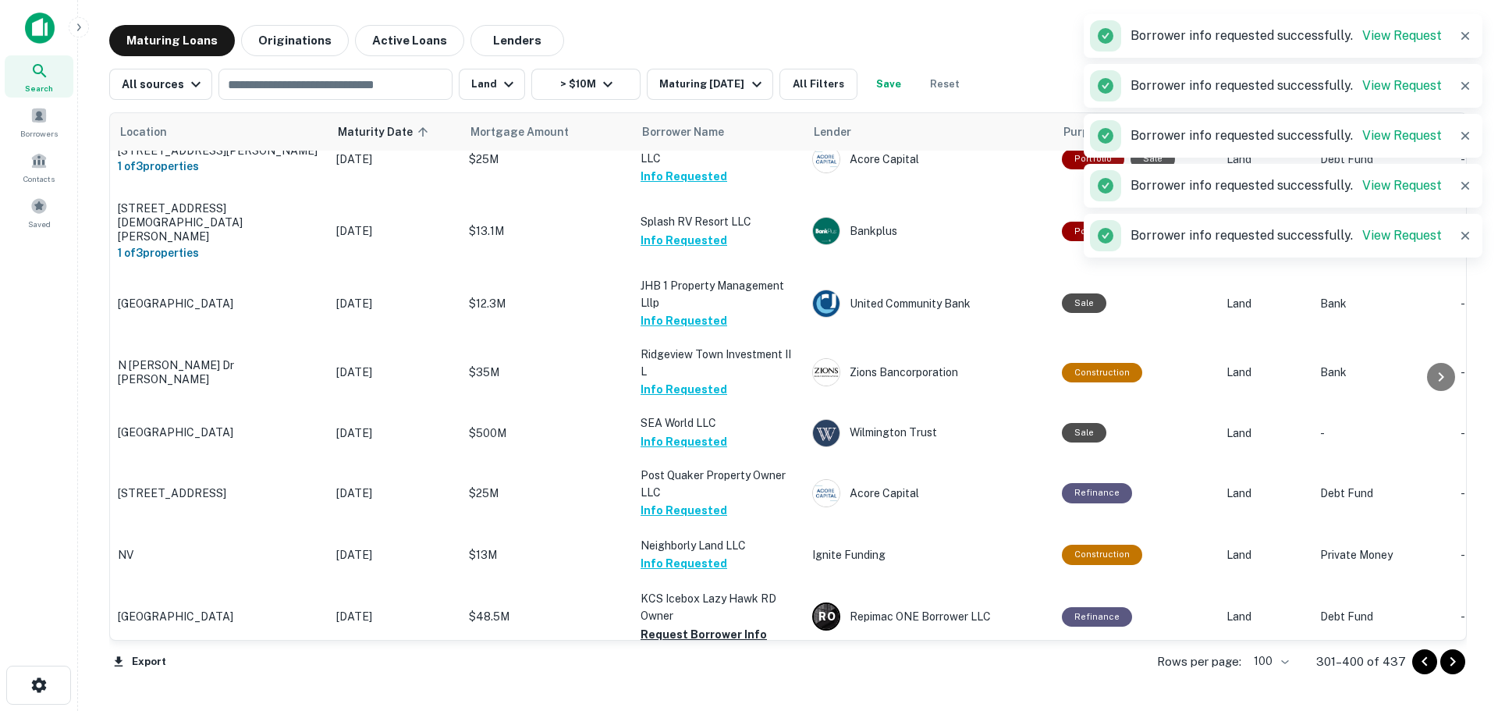
scroll to position [2719, 0]
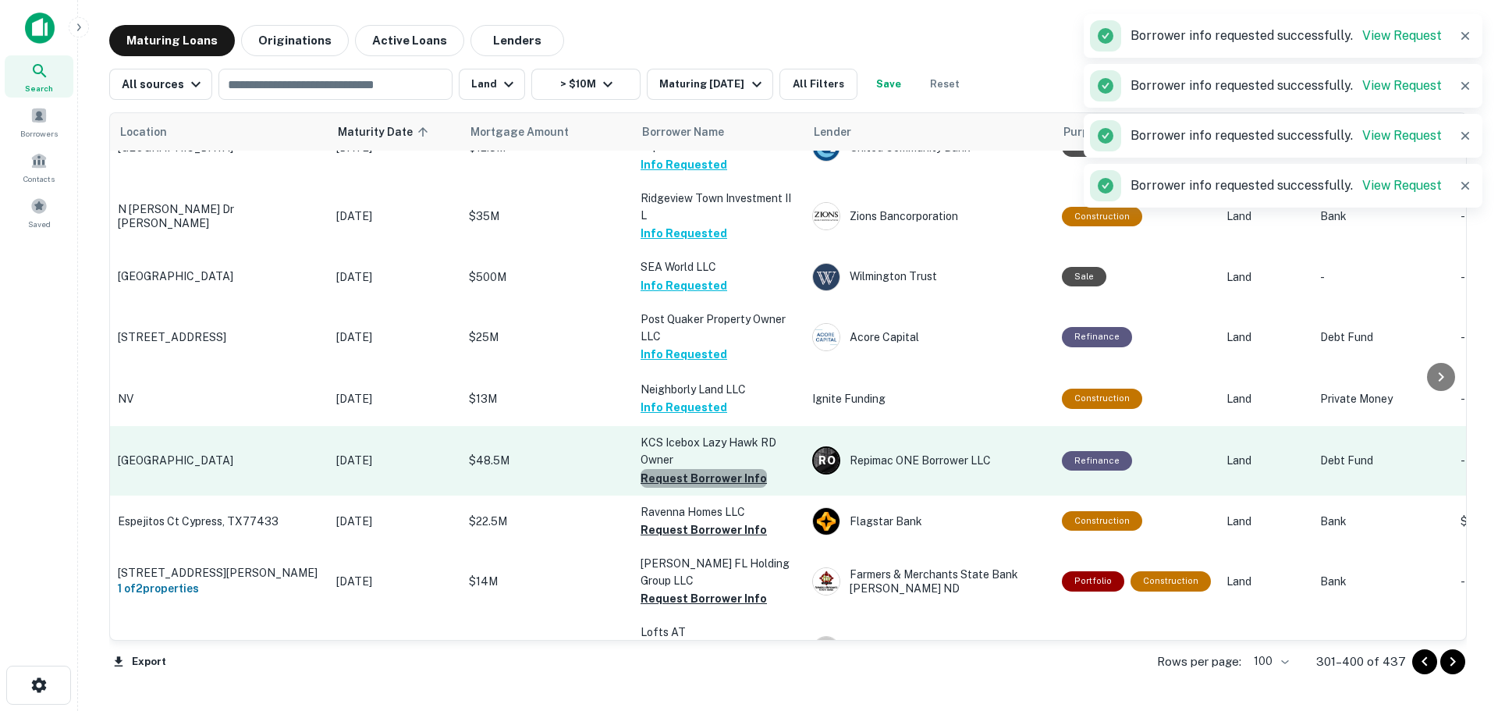
click at [728, 469] on button "Request Borrower Info" at bounding box center [703, 478] width 126 height 19
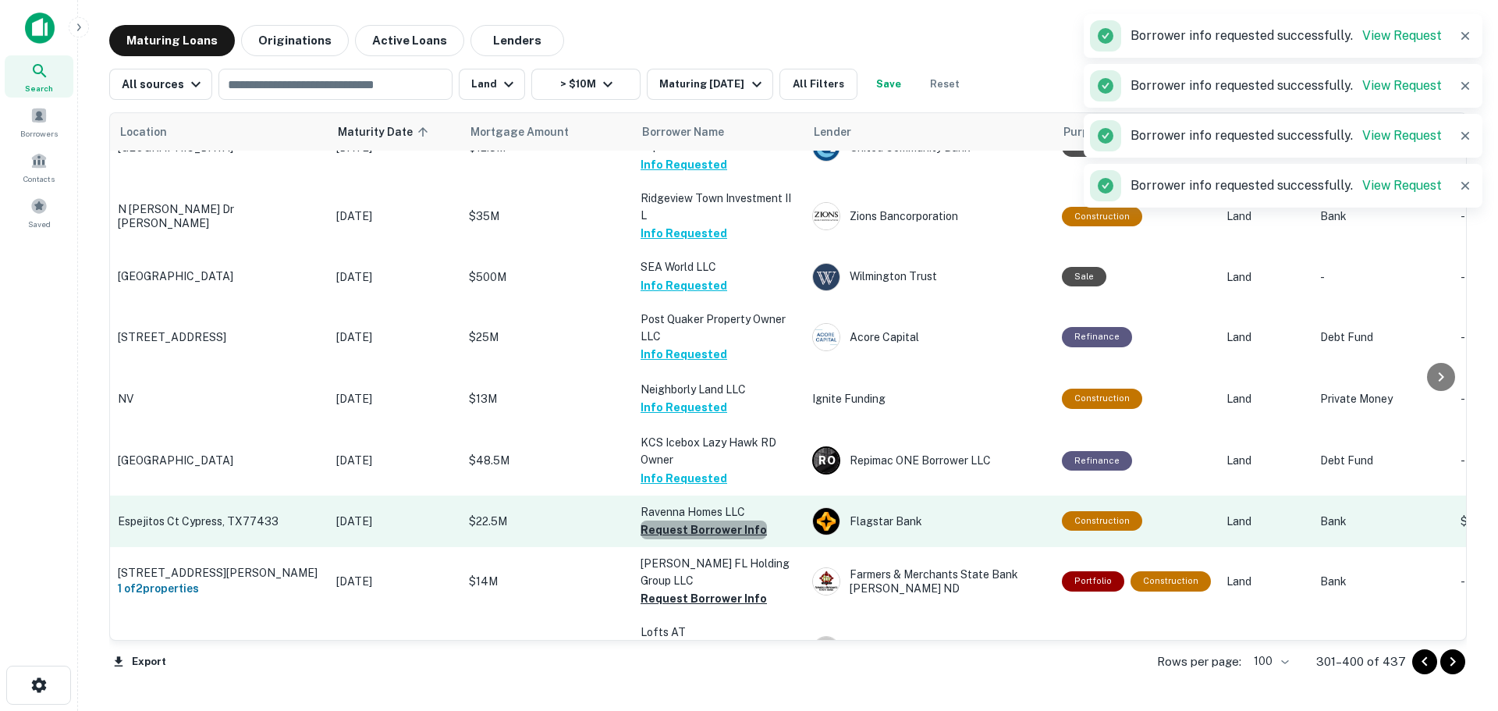
click at [736, 520] on button "Request Borrower Info" at bounding box center [703, 529] width 126 height 19
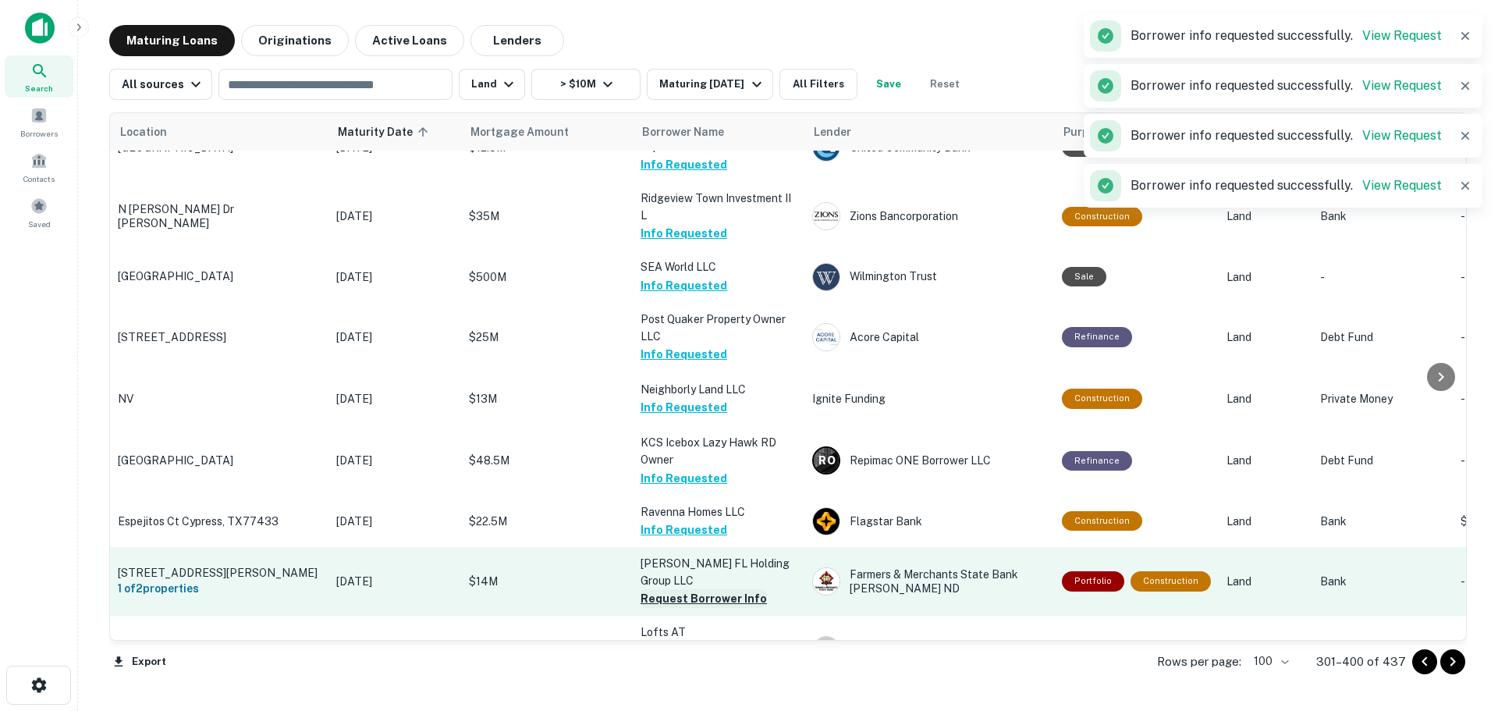
click at [728, 589] on button "Request Borrower Info" at bounding box center [703, 598] width 126 height 19
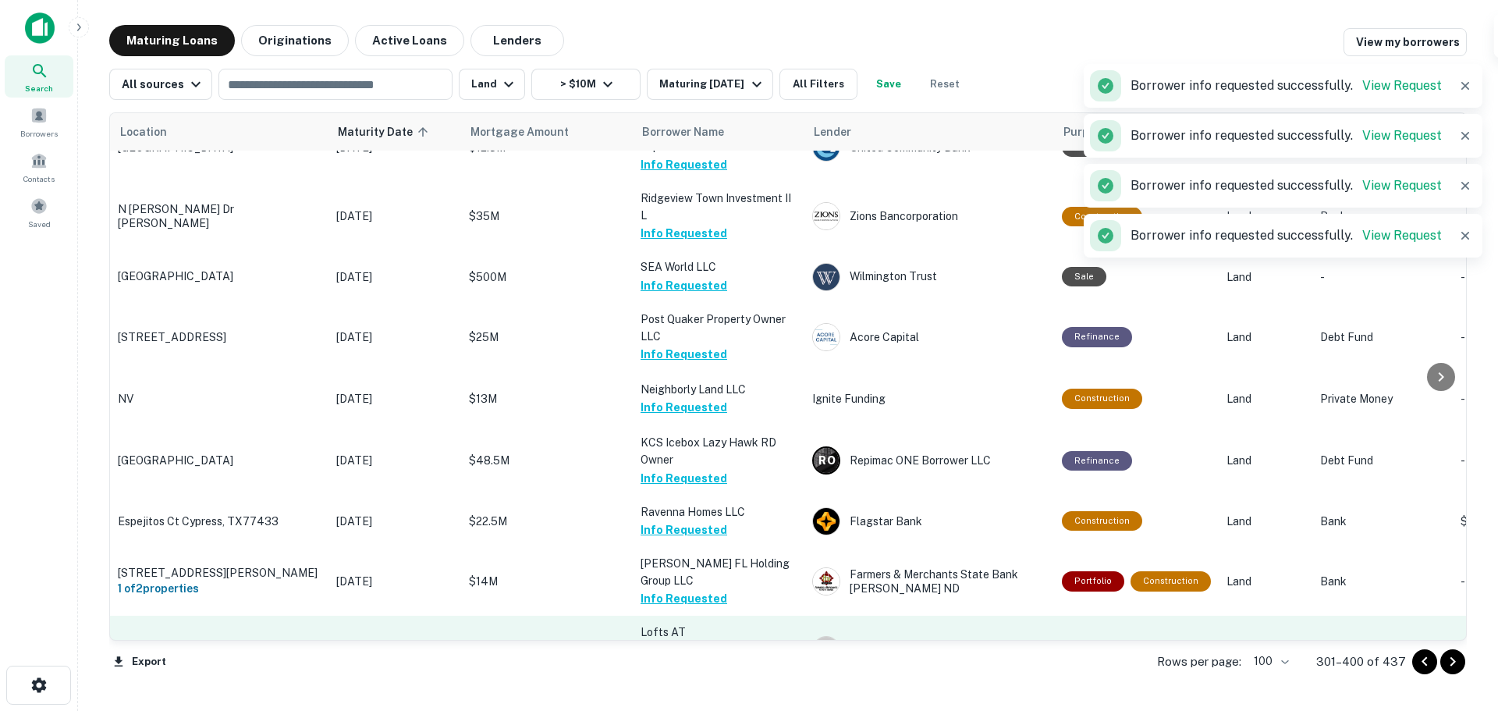
scroll to position [2875, 0]
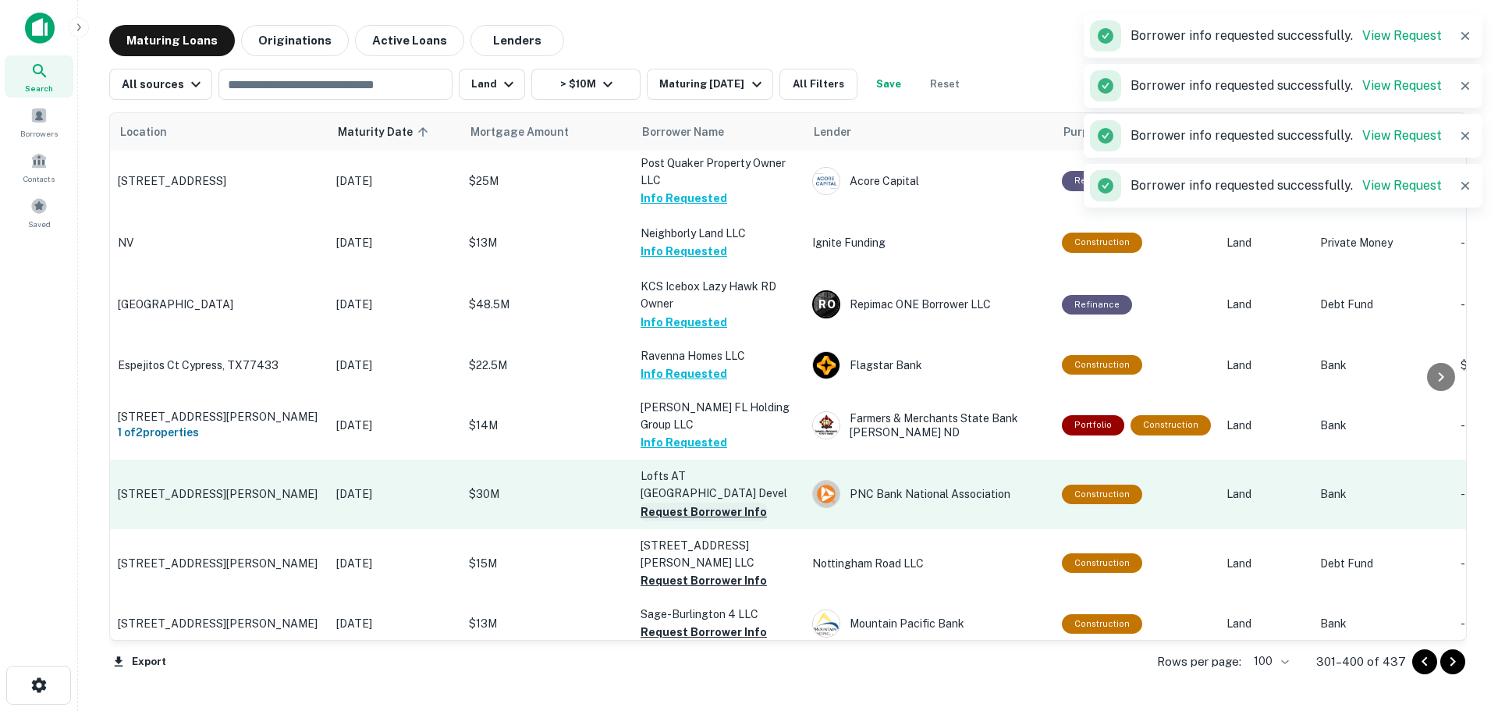
click at [723, 502] on button "Request Borrower Info" at bounding box center [703, 511] width 126 height 19
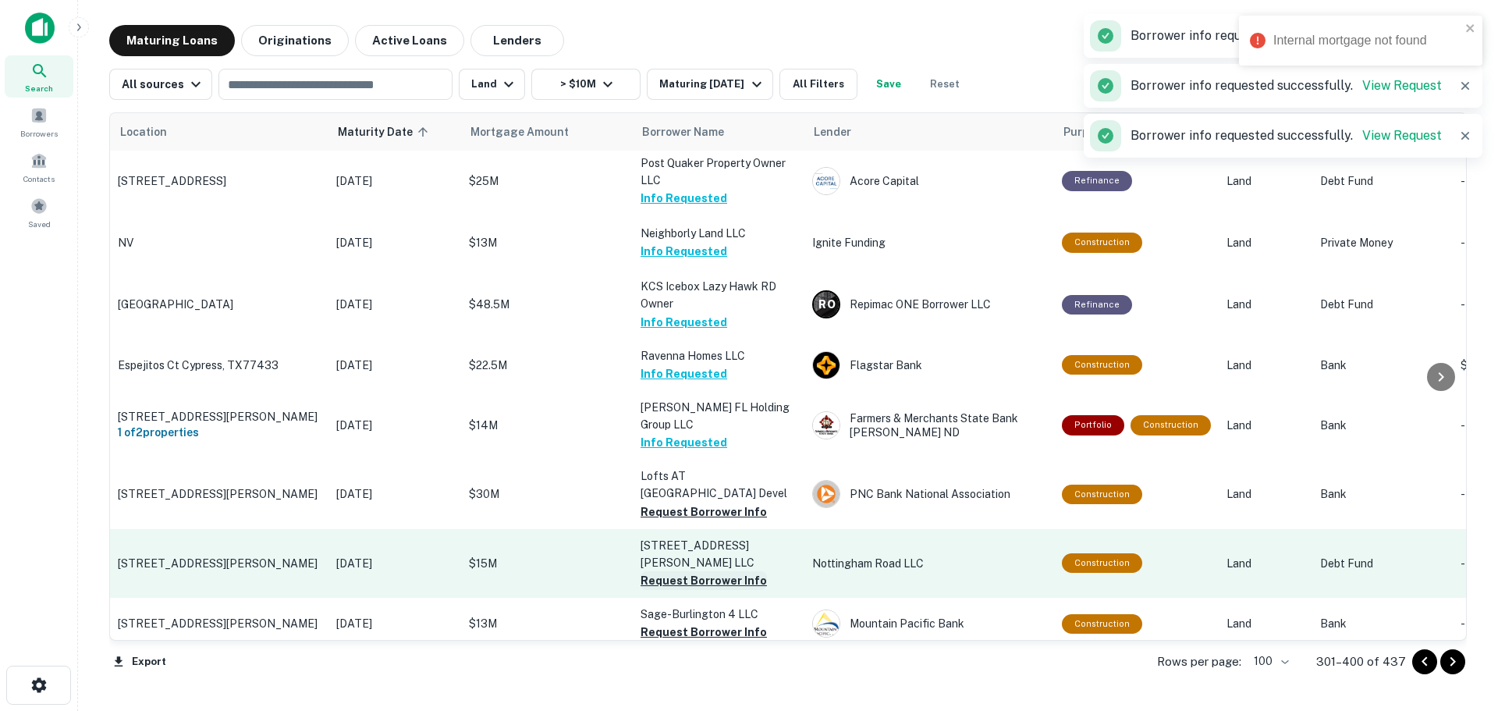
click at [723, 571] on button "Request Borrower Info" at bounding box center [703, 580] width 126 height 19
